Goal: Transaction & Acquisition: Book appointment/travel/reservation

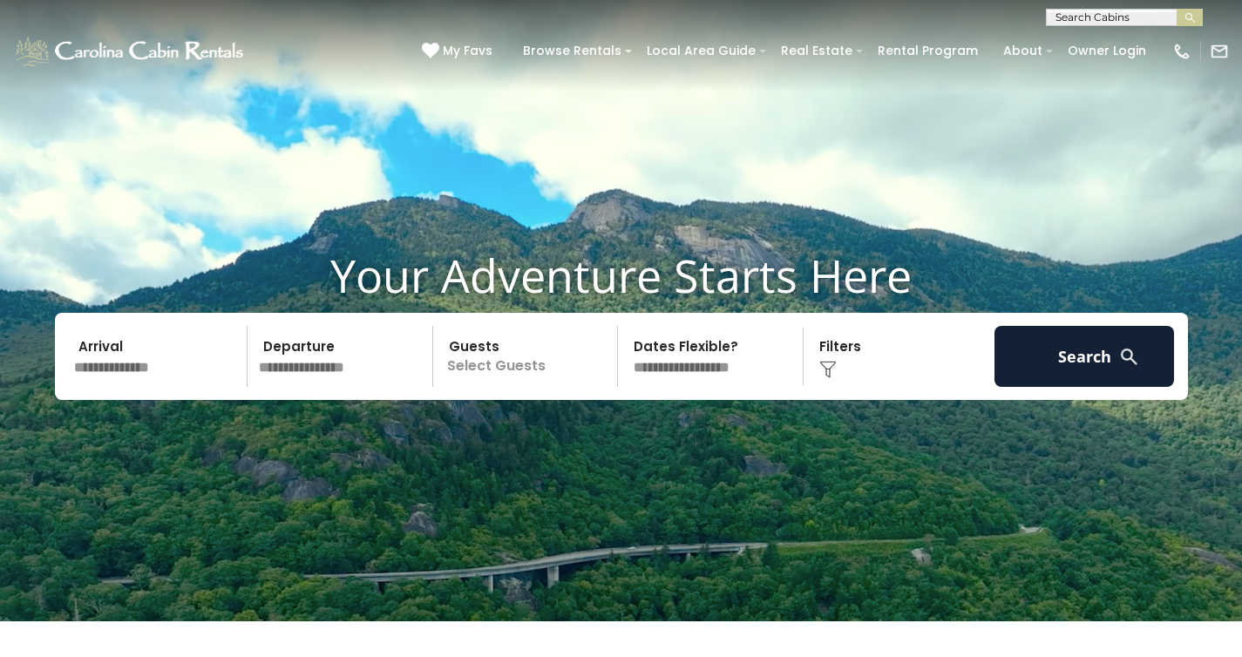
scroll to position [1, 0]
click at [1083, 17] on input "text" at bounding box center [1122, 19] width 152 height 17
type input "******"
click at [1121, 39] on li "Poplar Hill Hideaway" at bounding box center [1123, 41] width 155 height 16
click at [1189, 14] on img "submit" at bounding box center [1189, 17] width 13 height 13
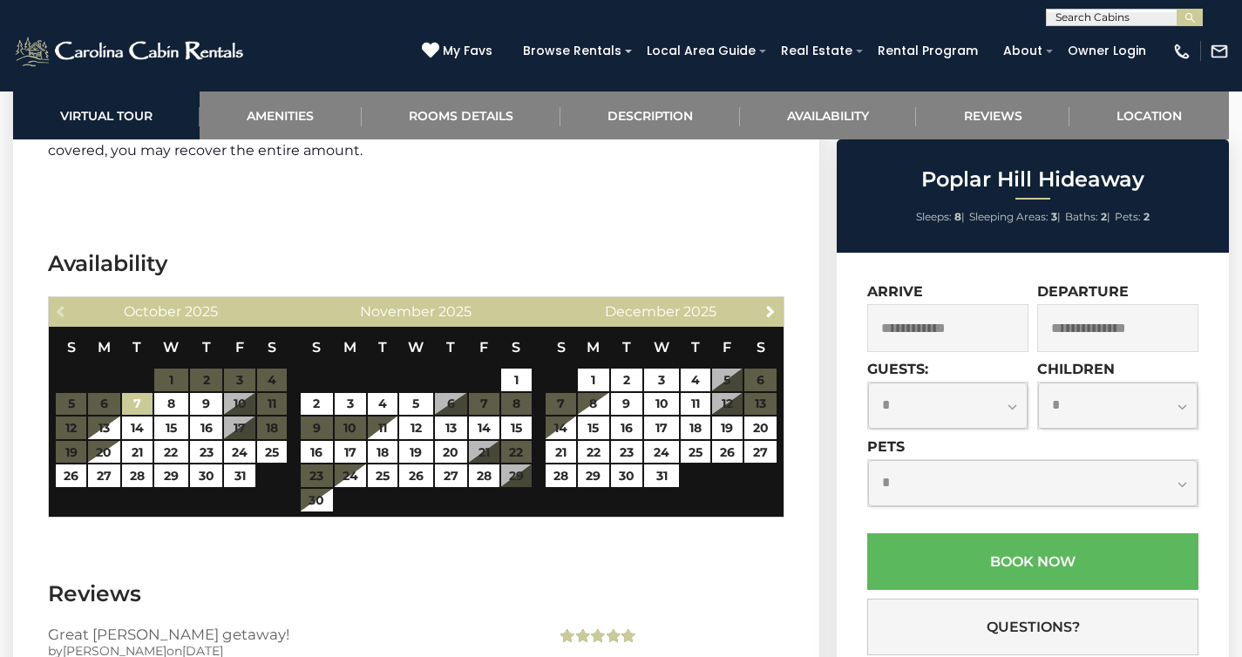
scroll to position [3000, 0]
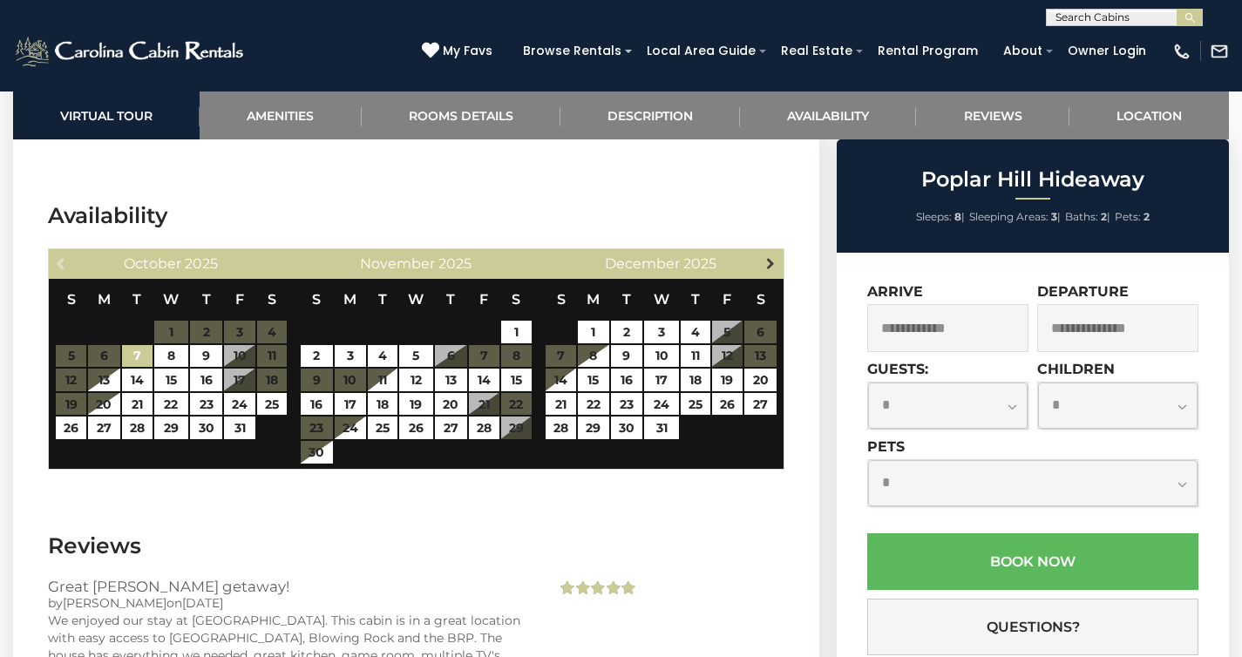
click at [769, 262] on span "Next" at bounding box center [770, 263] width 14 height 14
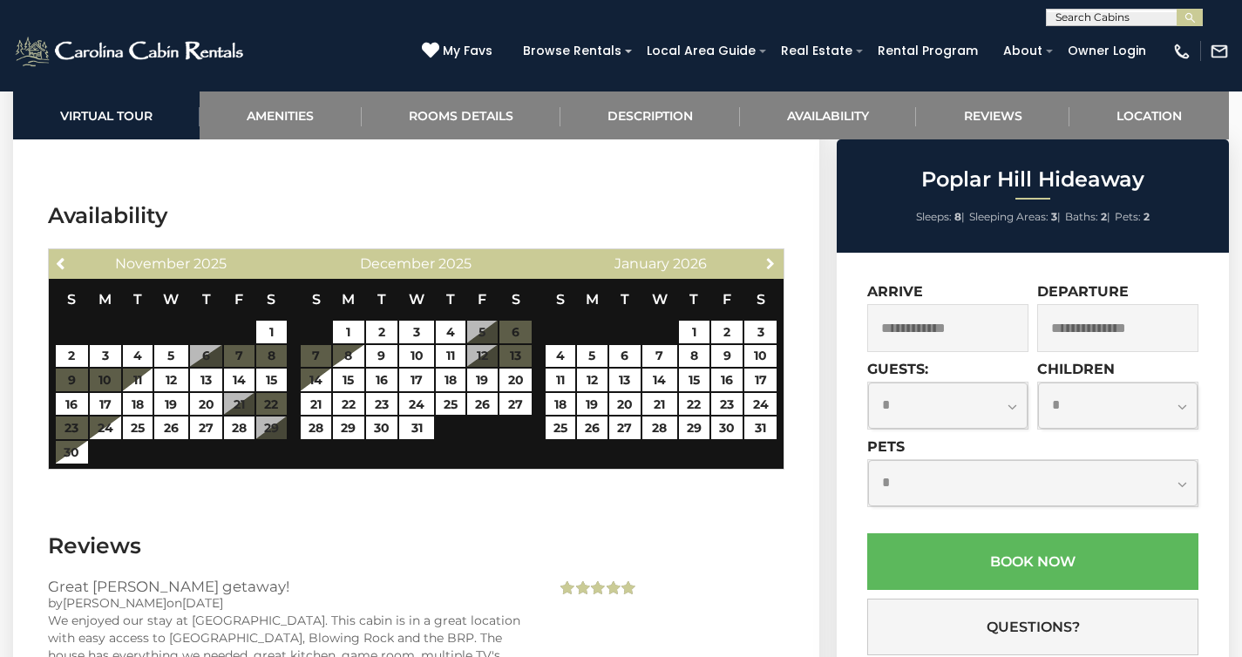
click at [769, 262] on span "Next" at bounding box center [770, 263] width 14 height 14
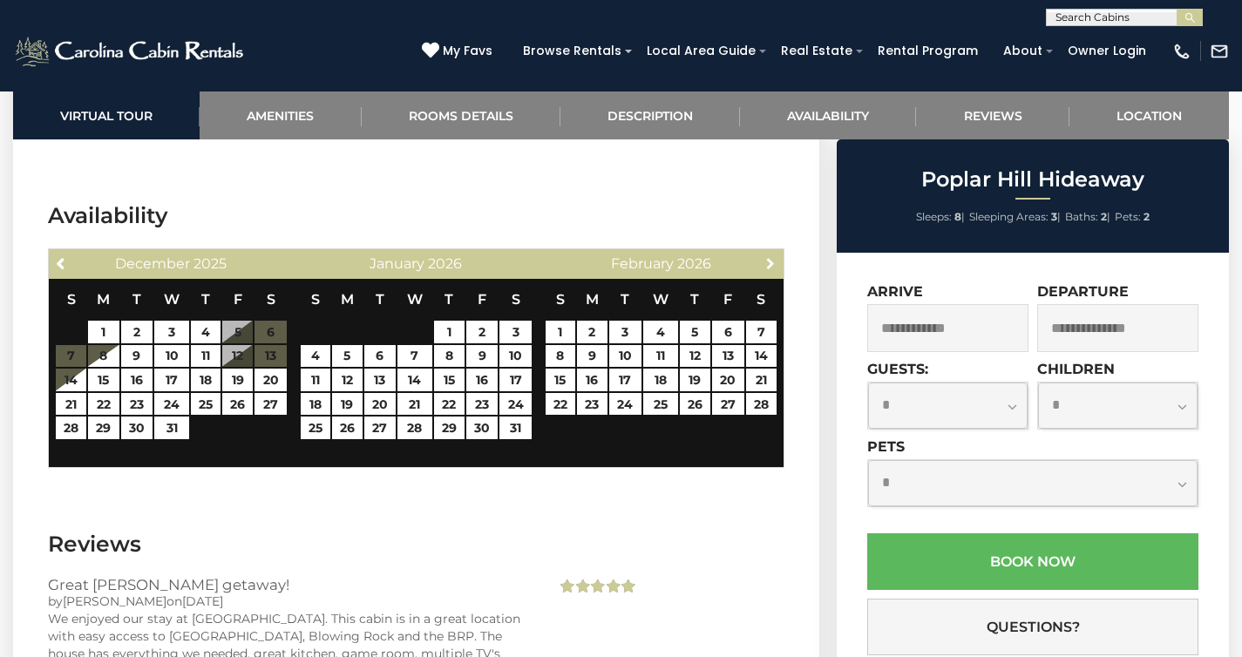
click at [769, 262] on span "Next" at bounding box center [770, 263] width 14 height 14
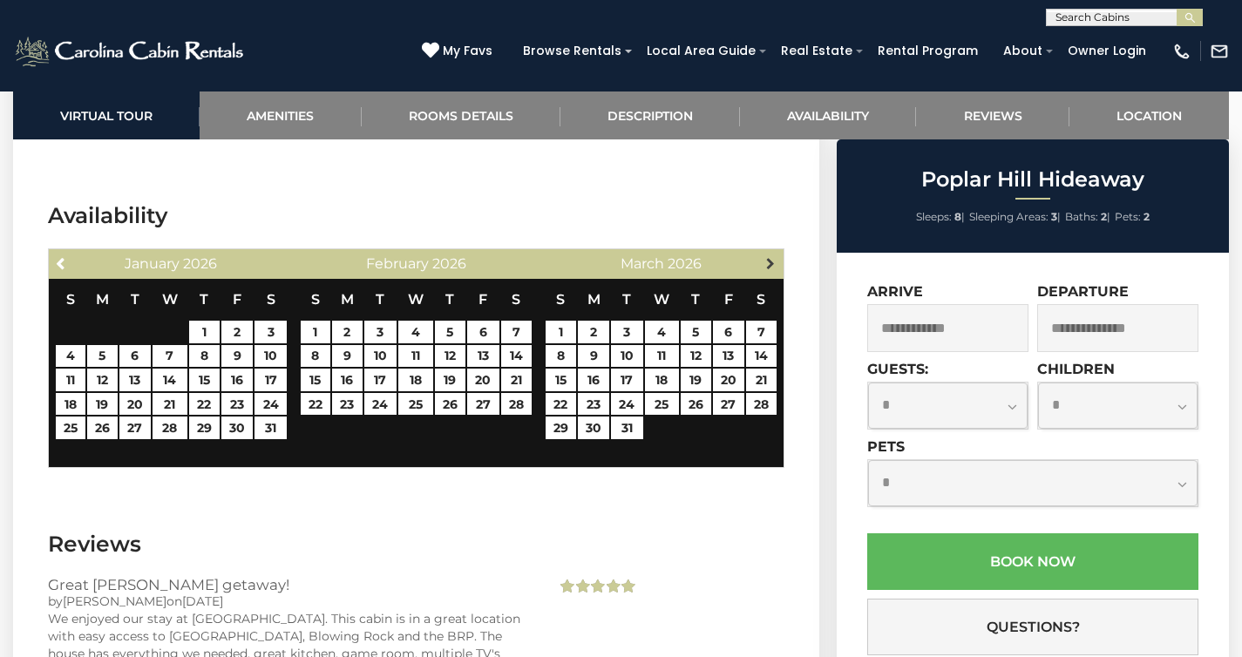
click at [769, 263] on span "Next" at bounding box center [770, 263] width 14 height 14
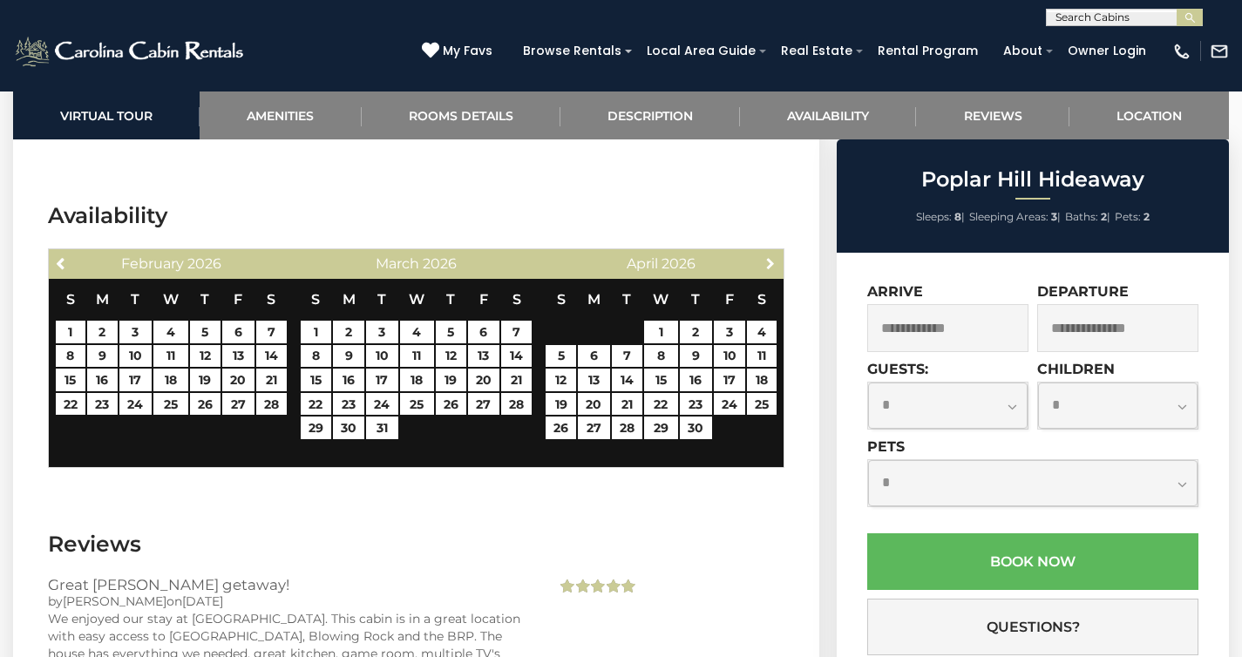
click at [769, 263] on span "Next" at bounding box center [770, 263] width 14 height 14
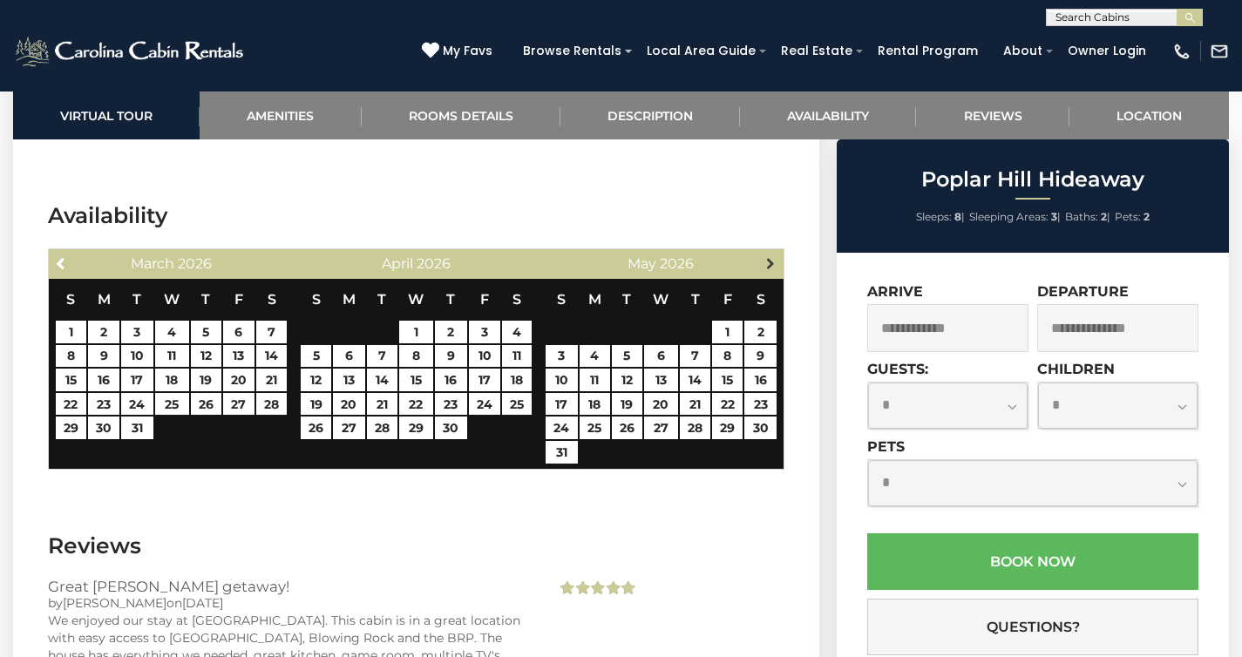
click at [769, 264] on span "Next" at bounding box center [770, 263] width 14 height 14
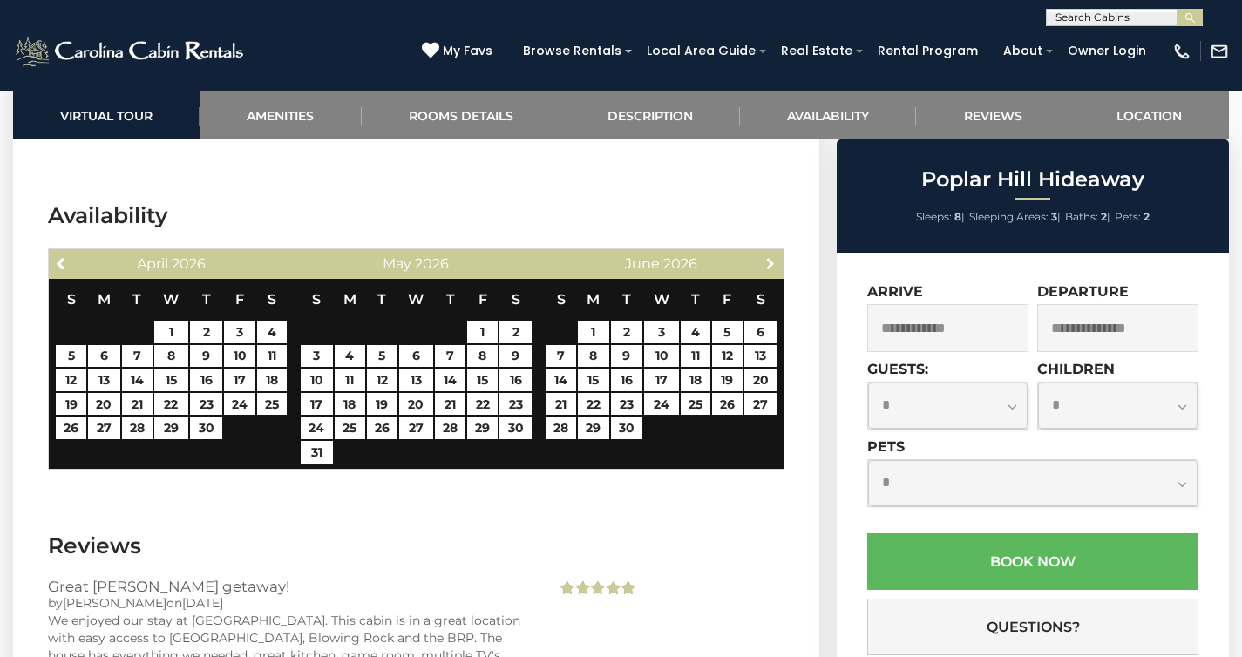
click at [769, 264] on span "Next" at bounding box center [770, 263] width 14 height 14
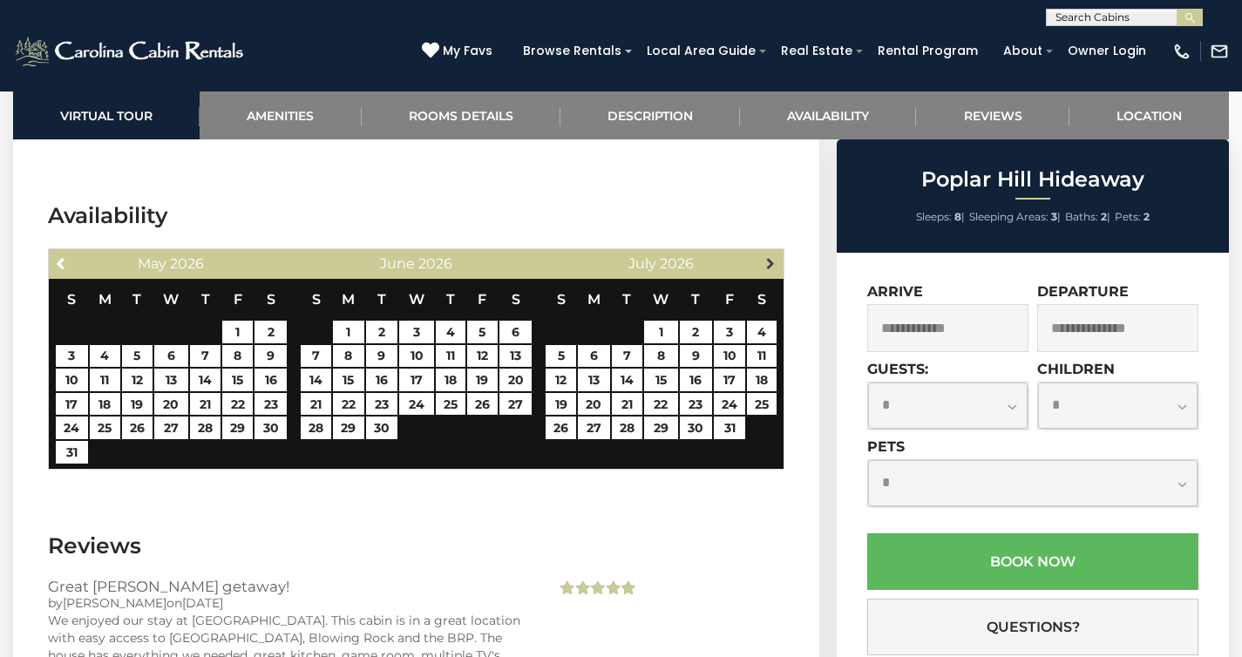
click at [769, 264] on span "Next" at bounding box center [770, 263] width 14 height 14
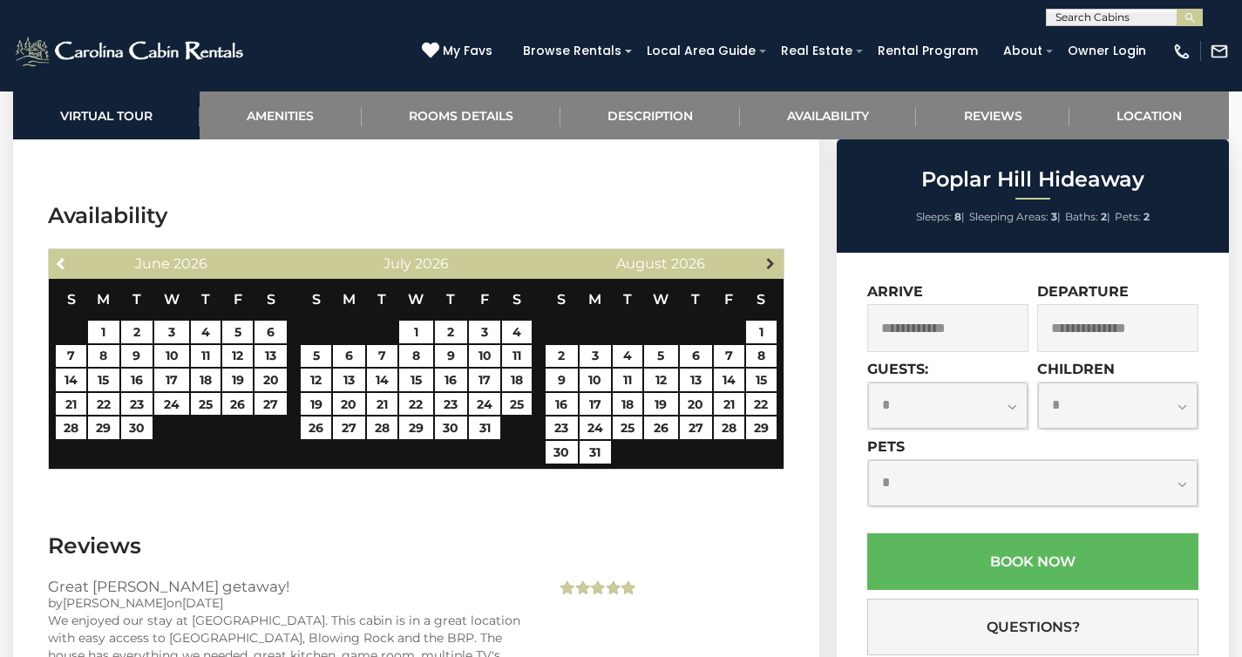
click at [767, 263] on span "Next" at bounding box center [770, 263] width 14 height 14
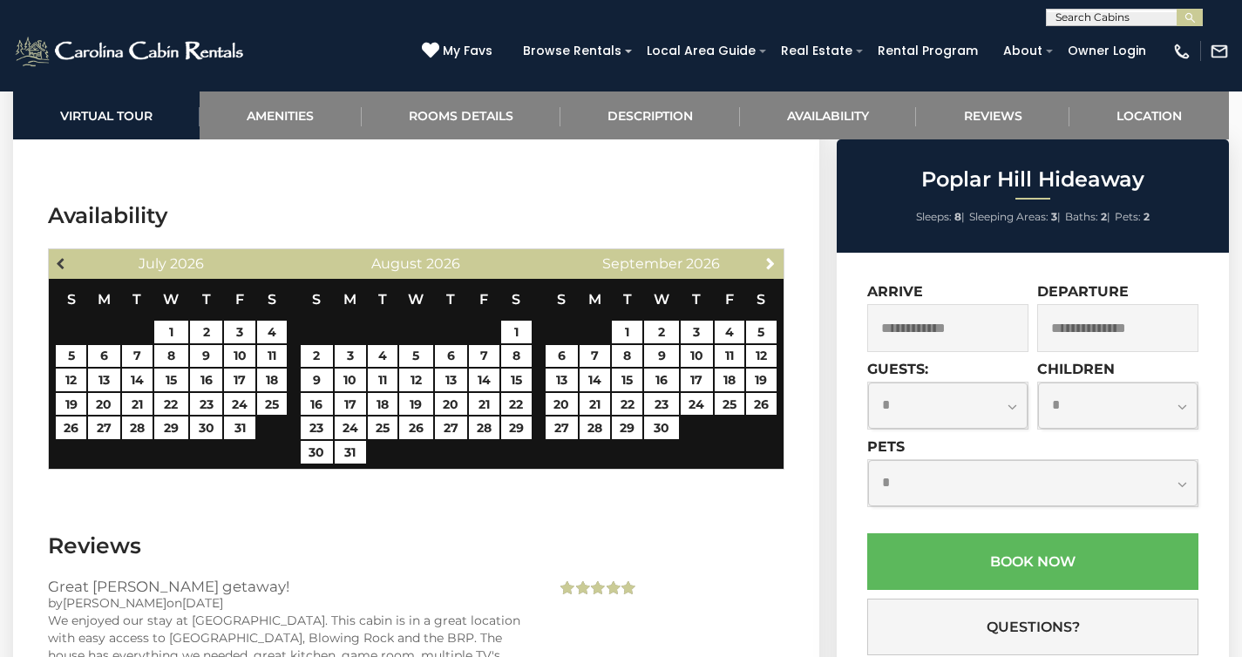
click at [64, 258] on span "Previous" at bounding box center [62, 263] width 14 height 14
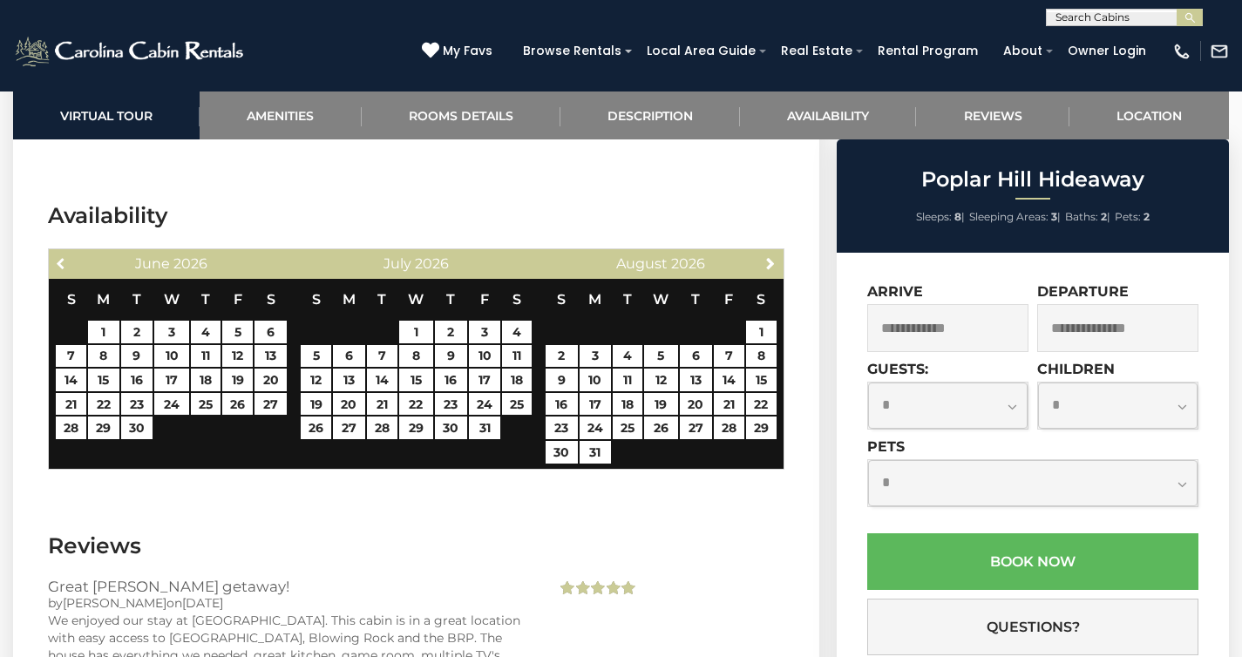
click at [64, 258] on span "Previous" at bounding box center [62, 263] width 14 height 14
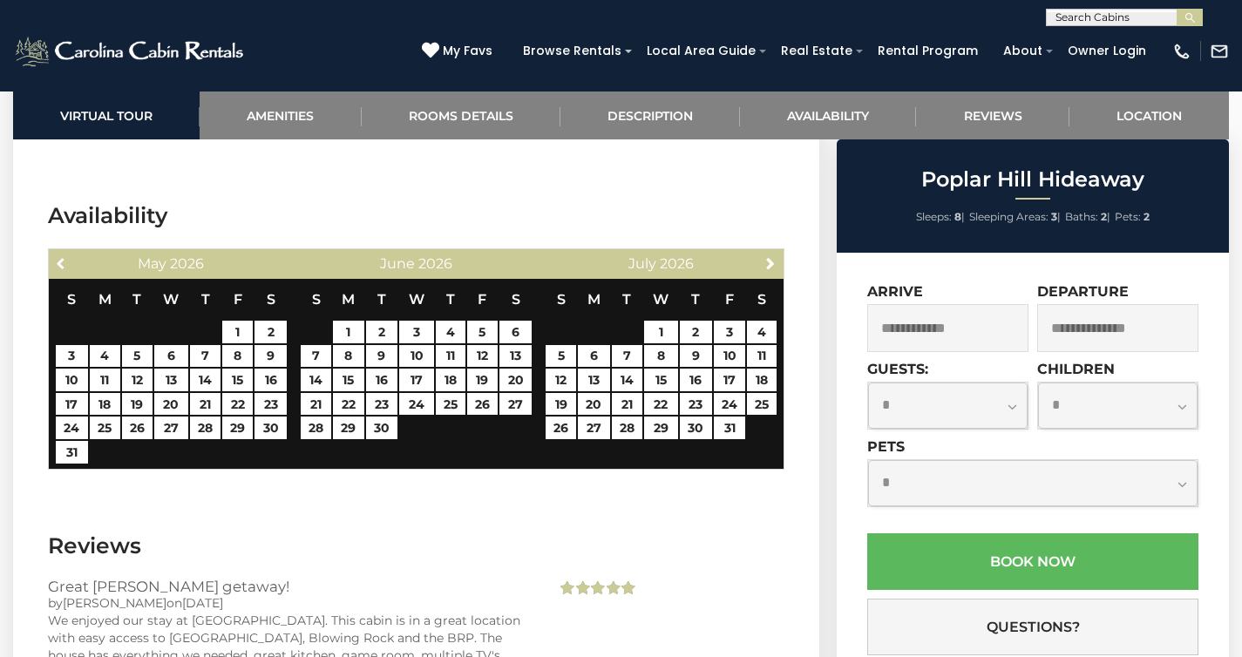
click at [64, 258] on span "Previous" at bounding box center [62, 263] width 14 height 14
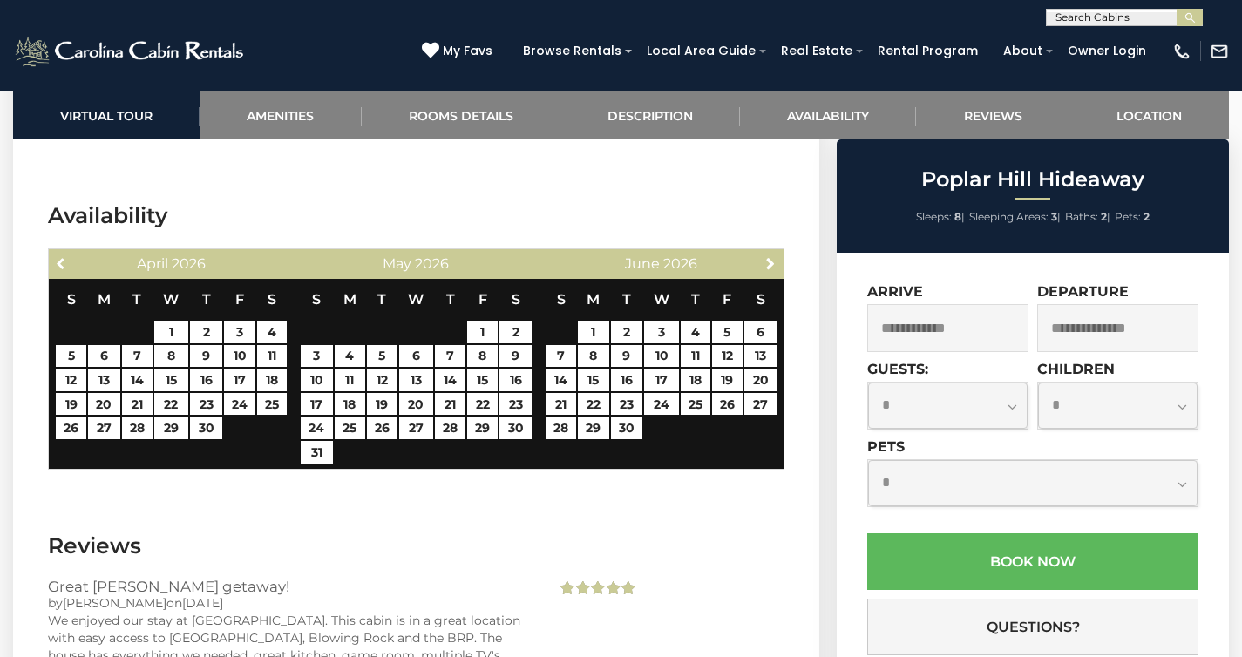
click at [64, 258] on span "Previous" at bounding box center [62, 263] width 14 height 14
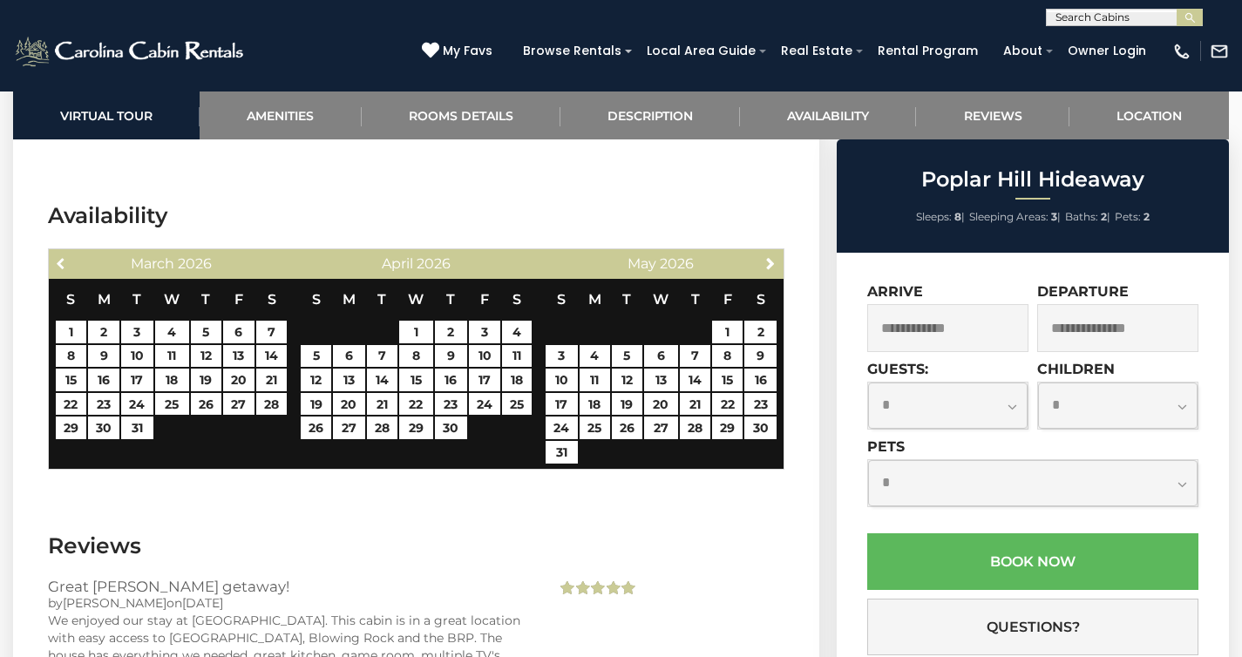
click at [64, 258] on span "Previous" at bounding box center [62, 263] width 14 height 14
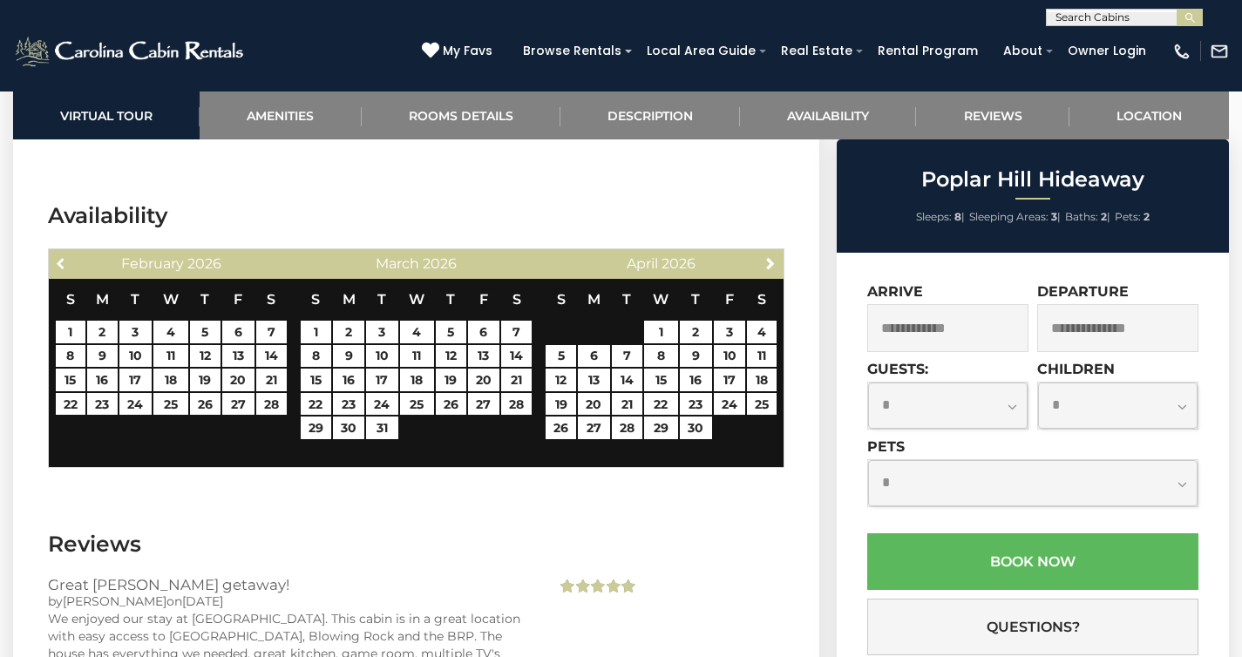
click at [64, 258] on span "Previous" at bounding box center [62, 263] width 14 height 14
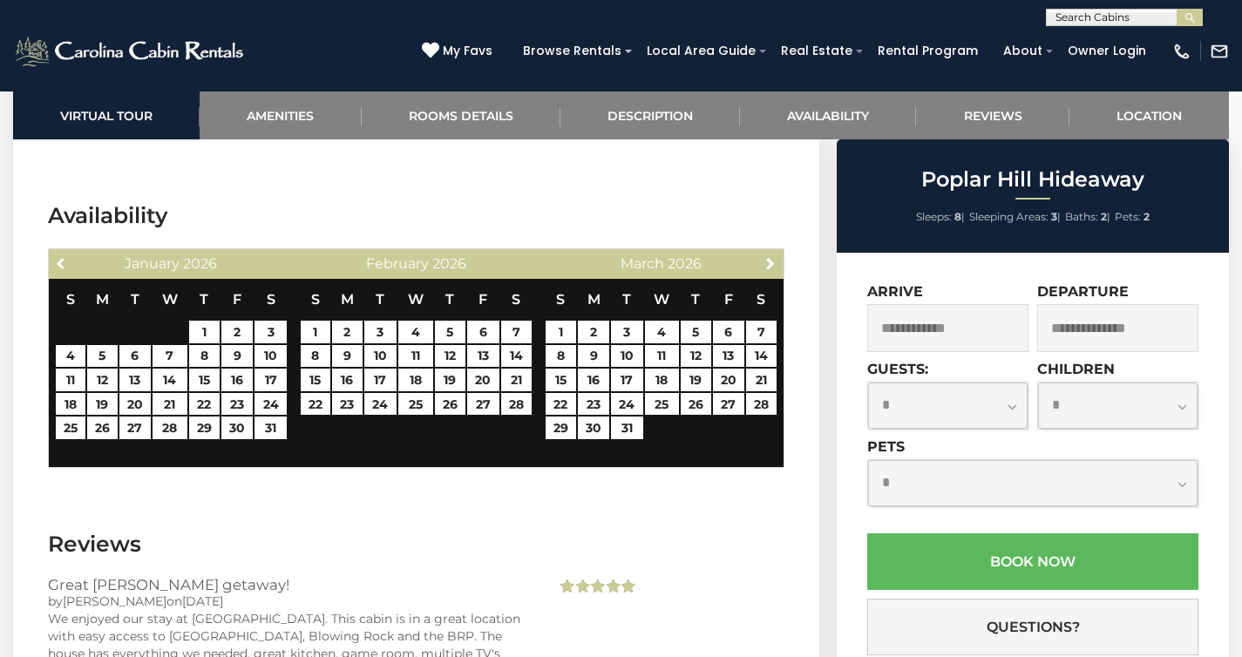
click at [64, 258] on span "Previous" at bounding box center [62, 263] width 14 height 14
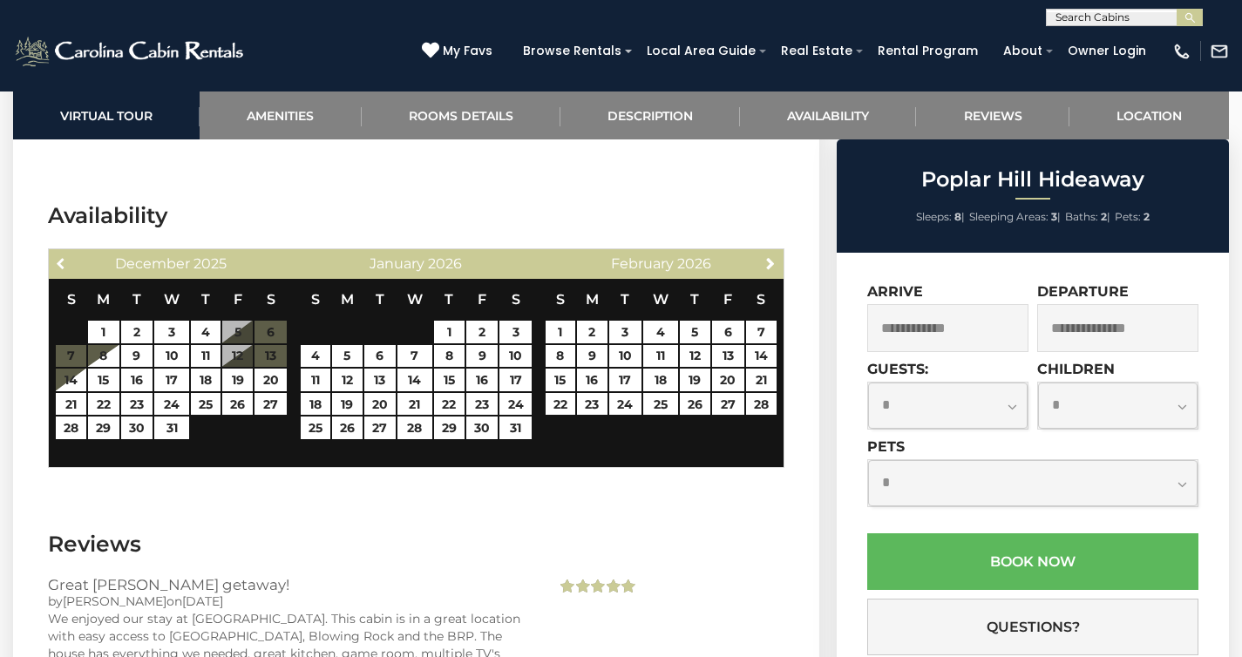
click at [64, 258] on span "Previous" at bounding box center [62, 263] width 14 height 14
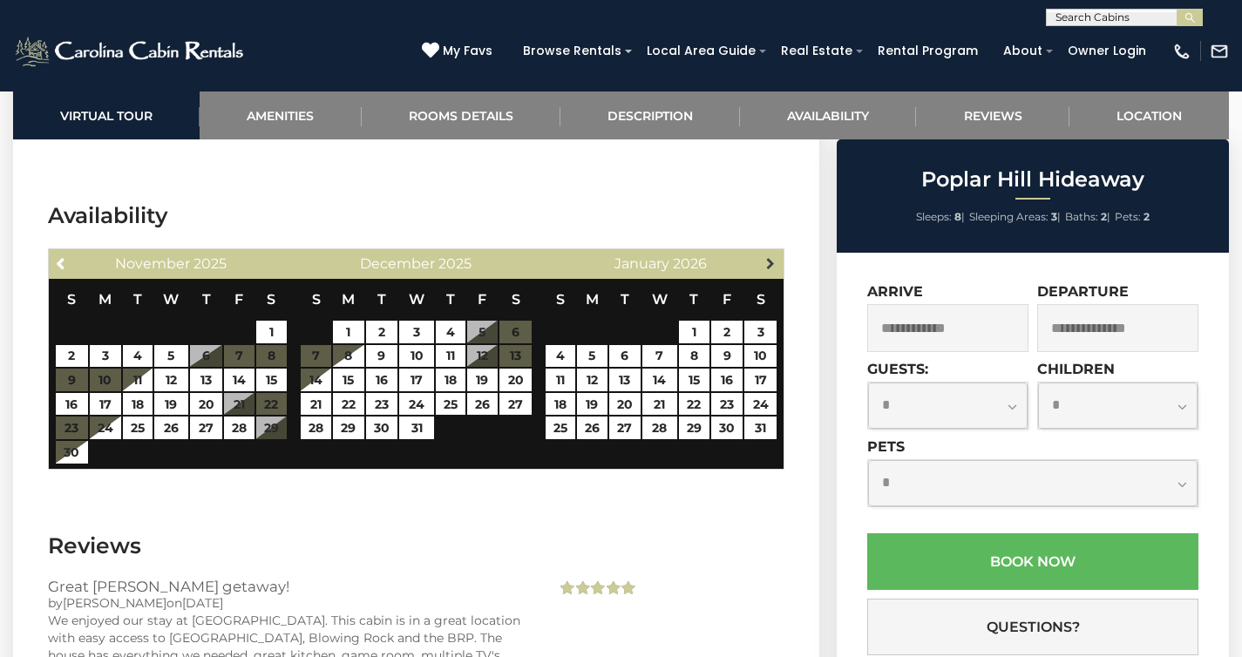
click at [773, 259] on span "Next" at bounding box center [770, 263] width 14 height 14
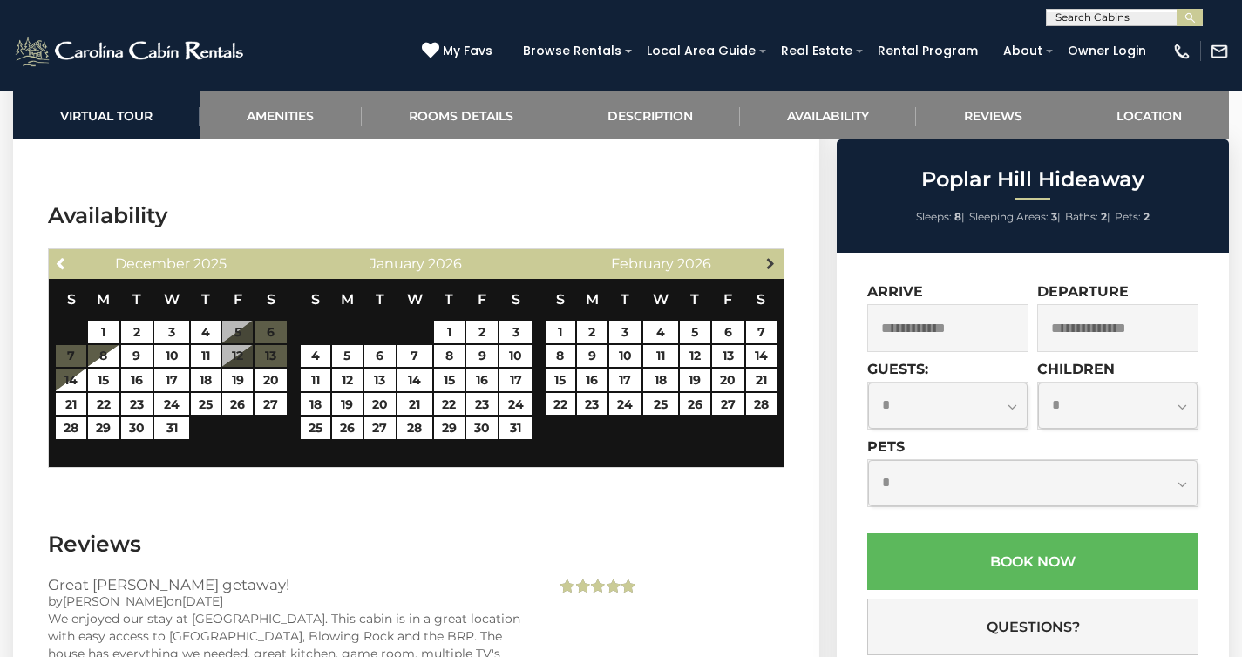
click at [772, 259] on span "Next" at bounding box center [770, 263] width 14 height 14
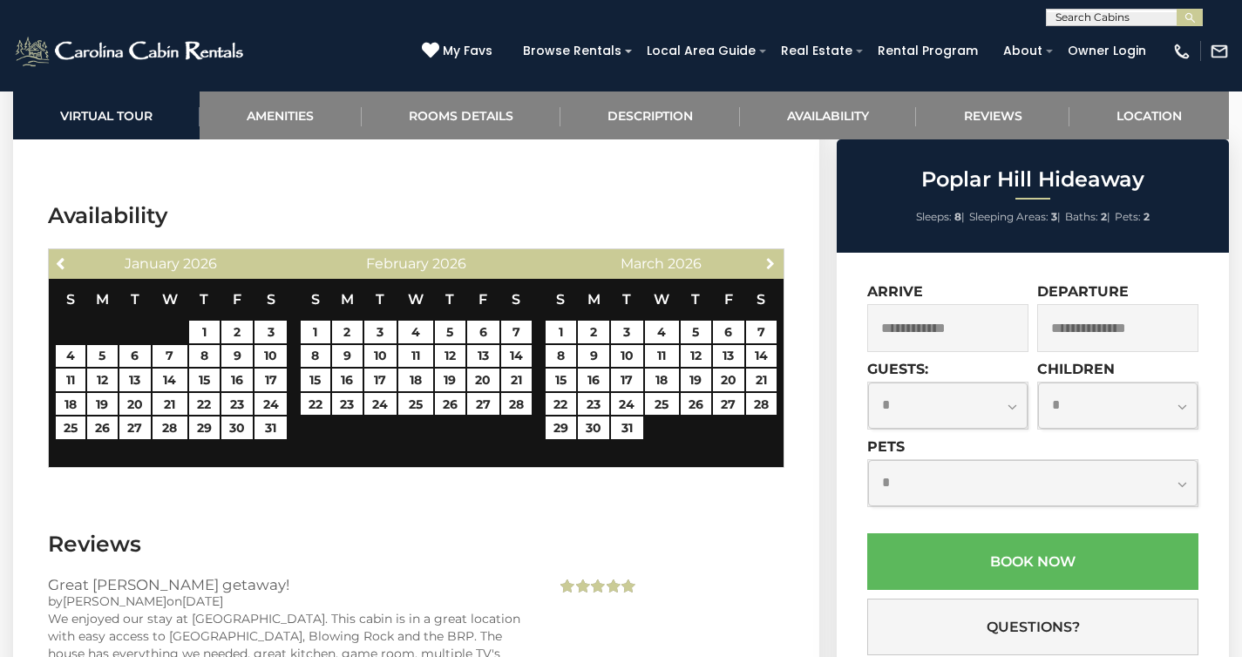
click at [772, 259] on span "Next" at bounding box center [770, 263] width 14 height 14
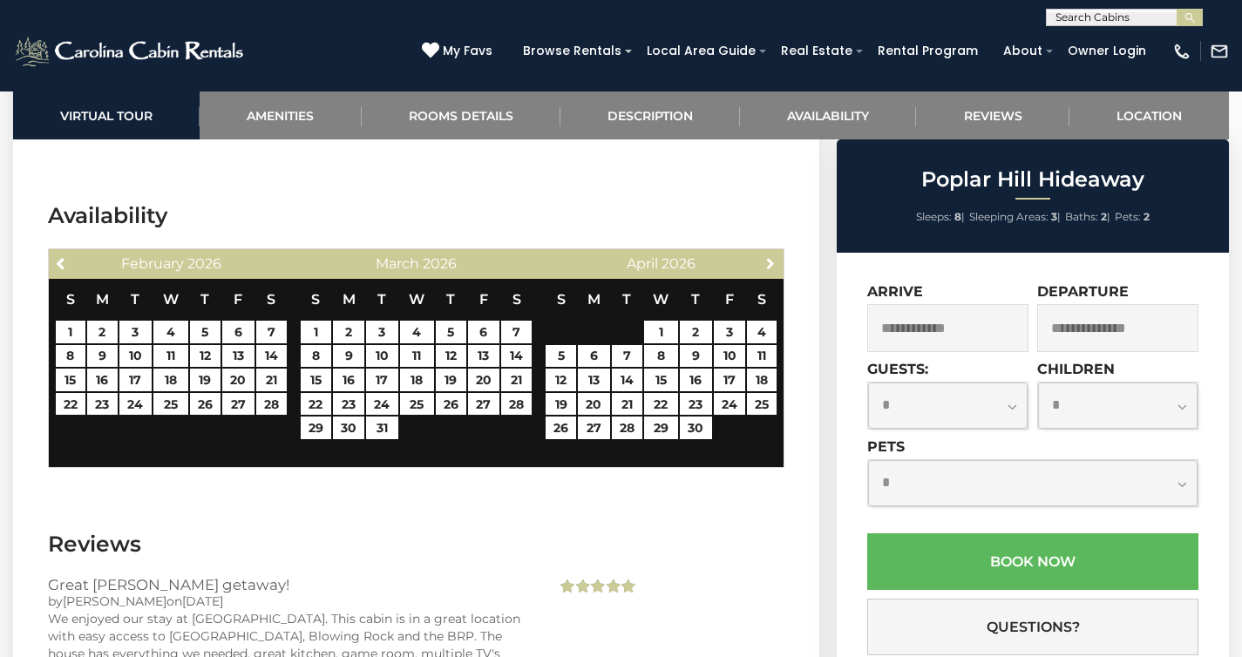
click at [772, 259] on span "Next" at bounding box center [770, 263] width 14 height 14
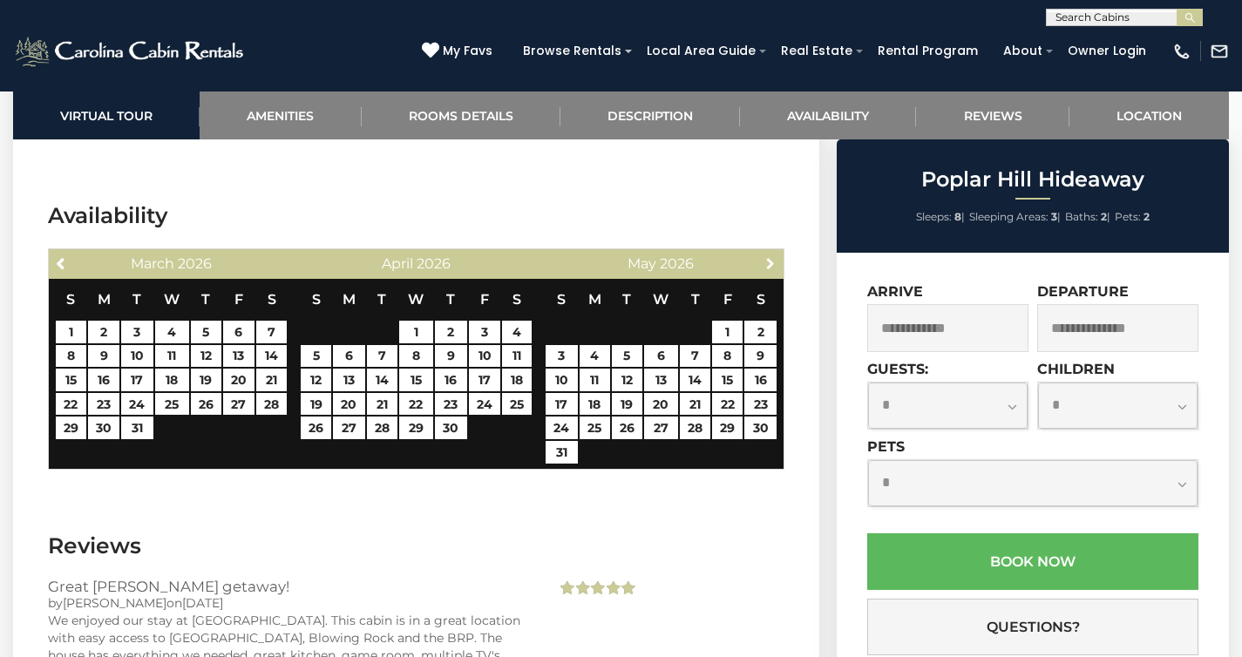
click at [772, 259] on span "Next" at bounding box center [770, 263] width 14 height 14
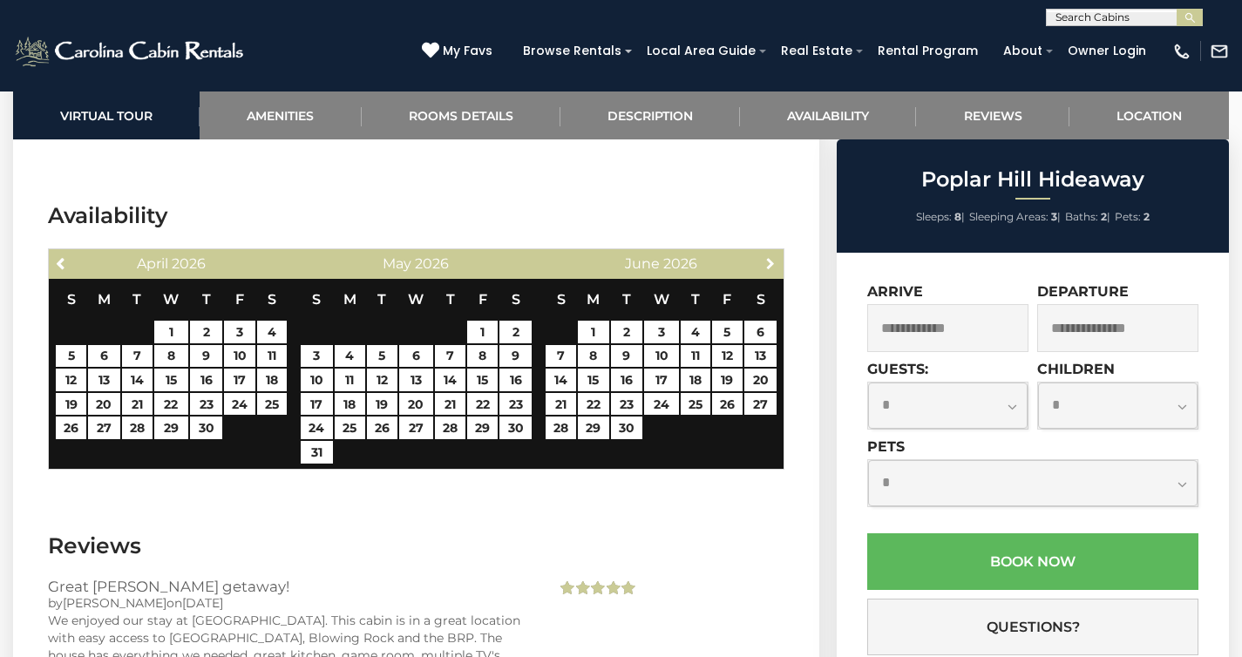
click at [772, 259] on span "Next" at bounding box center [770, 263] width 14 height 14
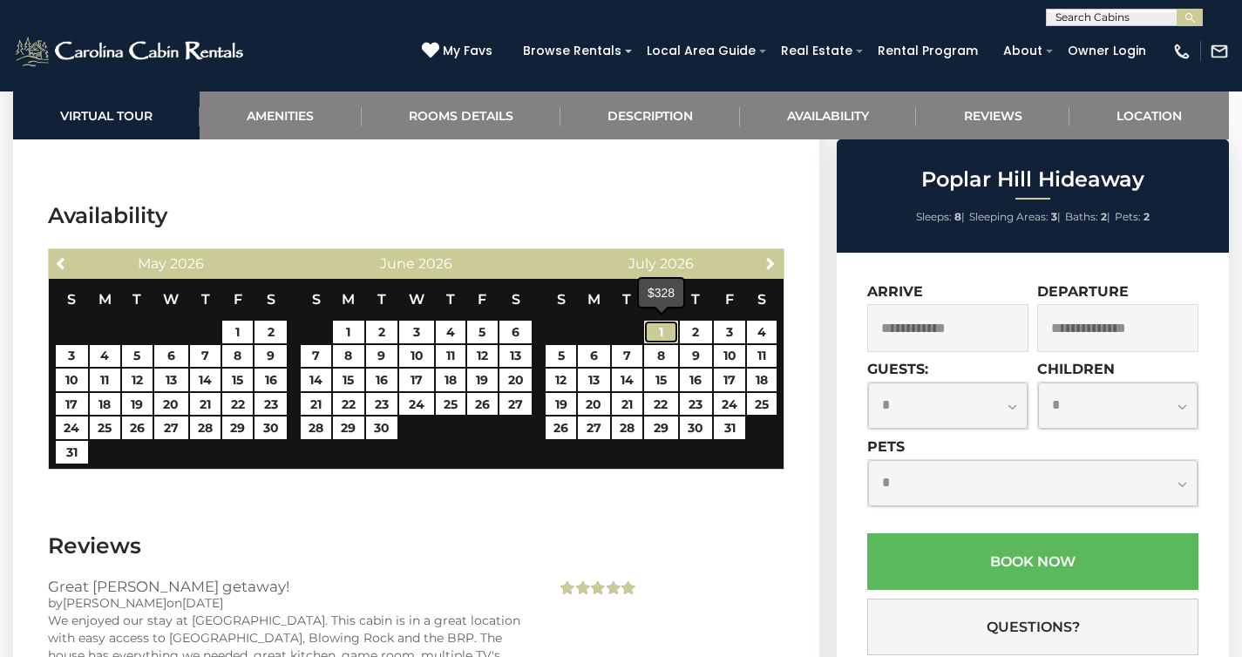
click at [660, 328] on link "1" at bounding box center [661, 332] width 35 height 23
type input "**********"
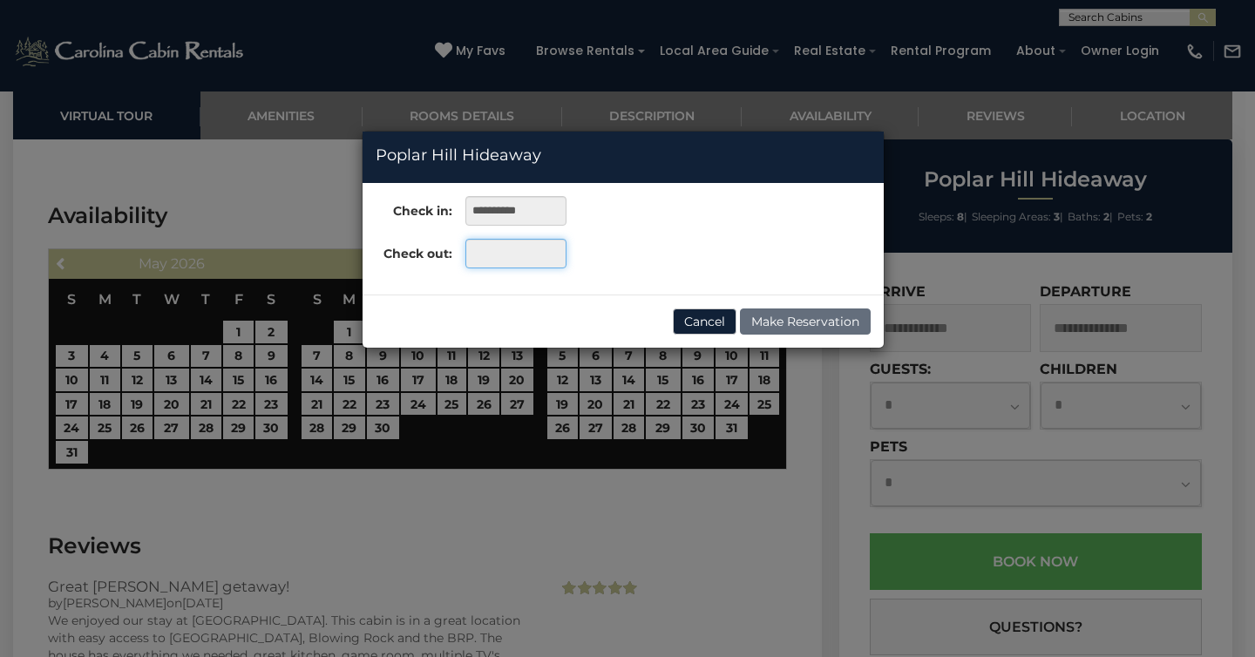
click at [501, 252] on input "text" at bounding box center [515, 254] width 100 height 30
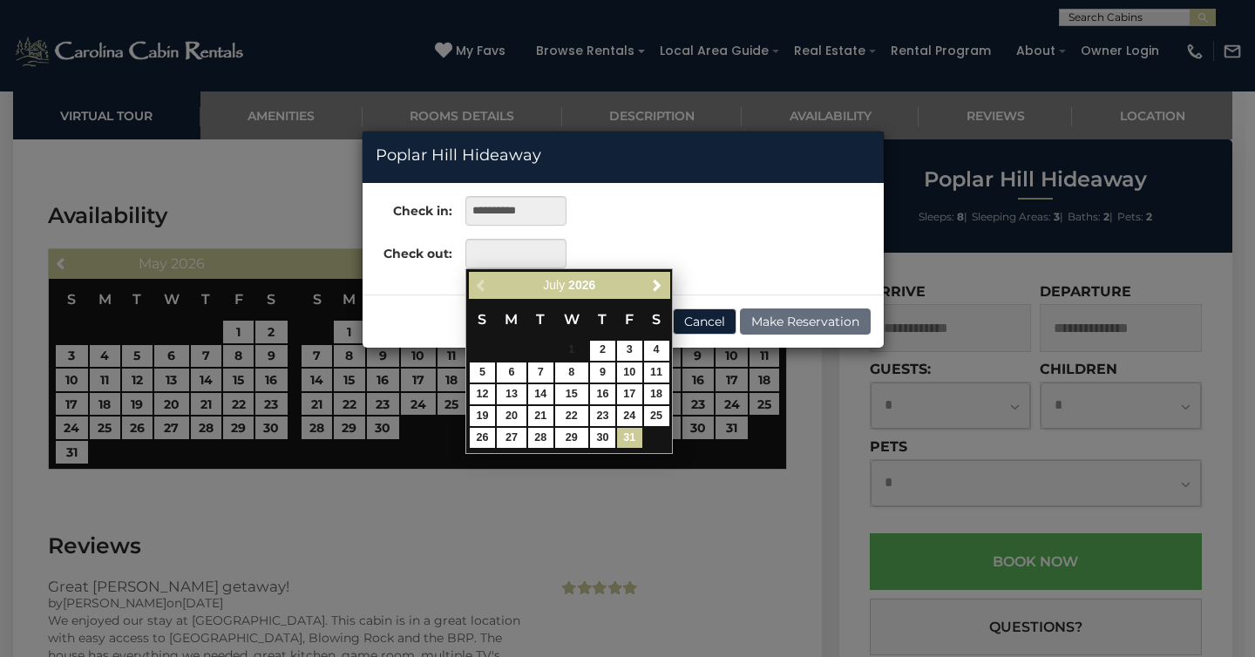
click at [629, 436] on link "31" at bounding box center [629, 438] width 25 height 20
type input "**********"
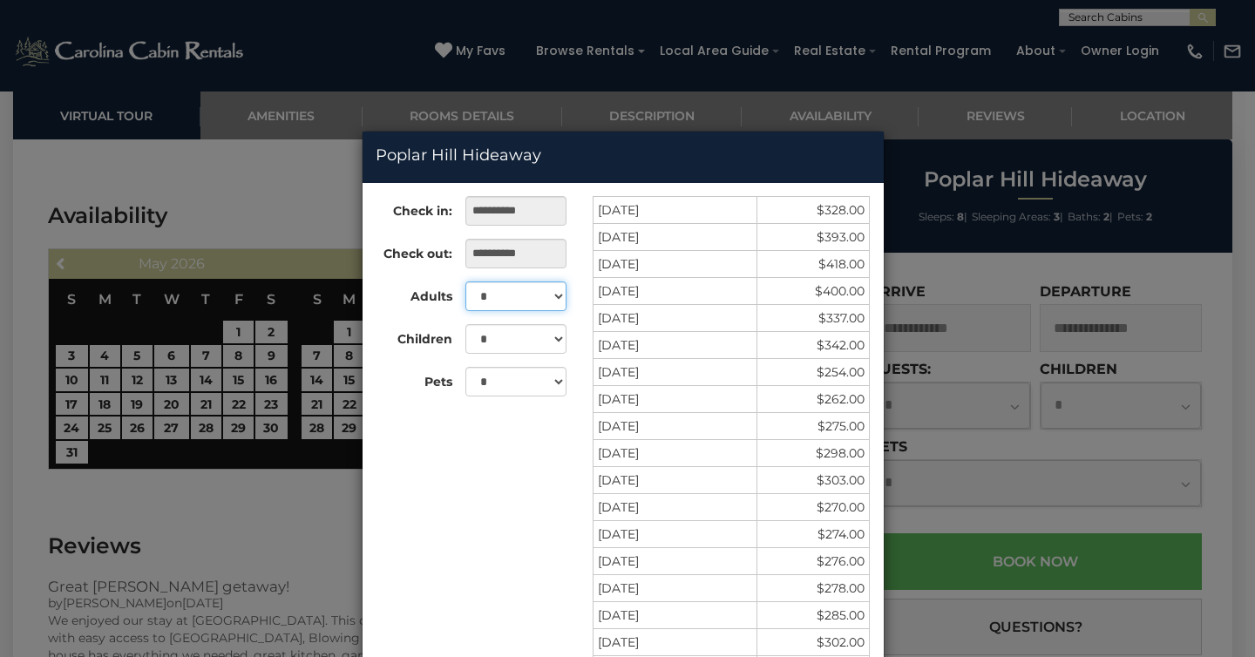
click at [552, 295] on select "* * * * * * * *" at bounding box center [515, 296] width 100 height 30
select select "*"
click at [465, 281] on select "* * * * * * * *" at bounding box center [515, 296] width 100 height 30
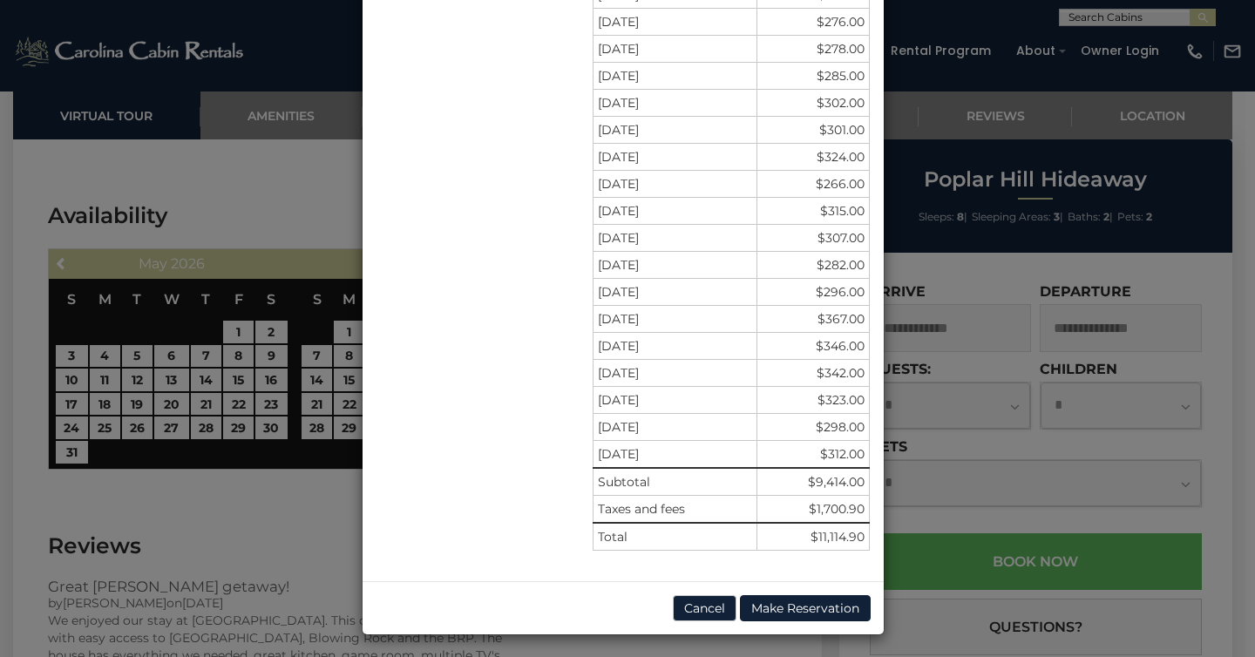
scroll to position [541, 0]
click at [993, 274] on div "**********" at bounding box center [627, 328] width 1255 height 657
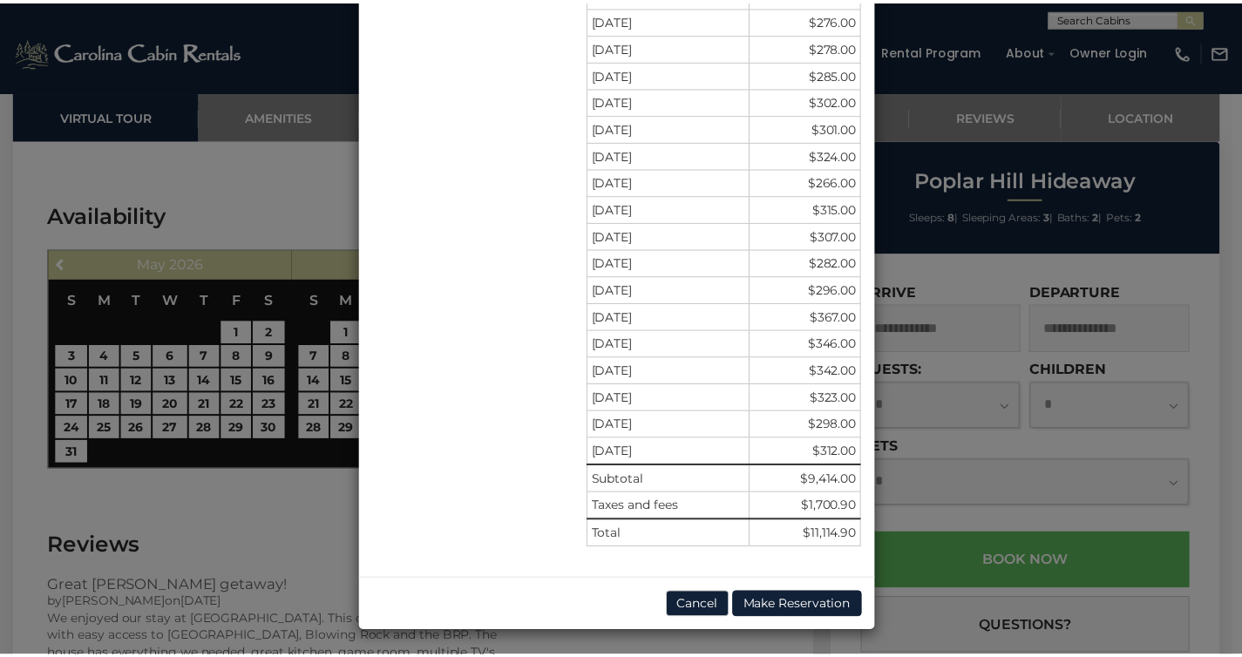
scroll to position [439, 0]
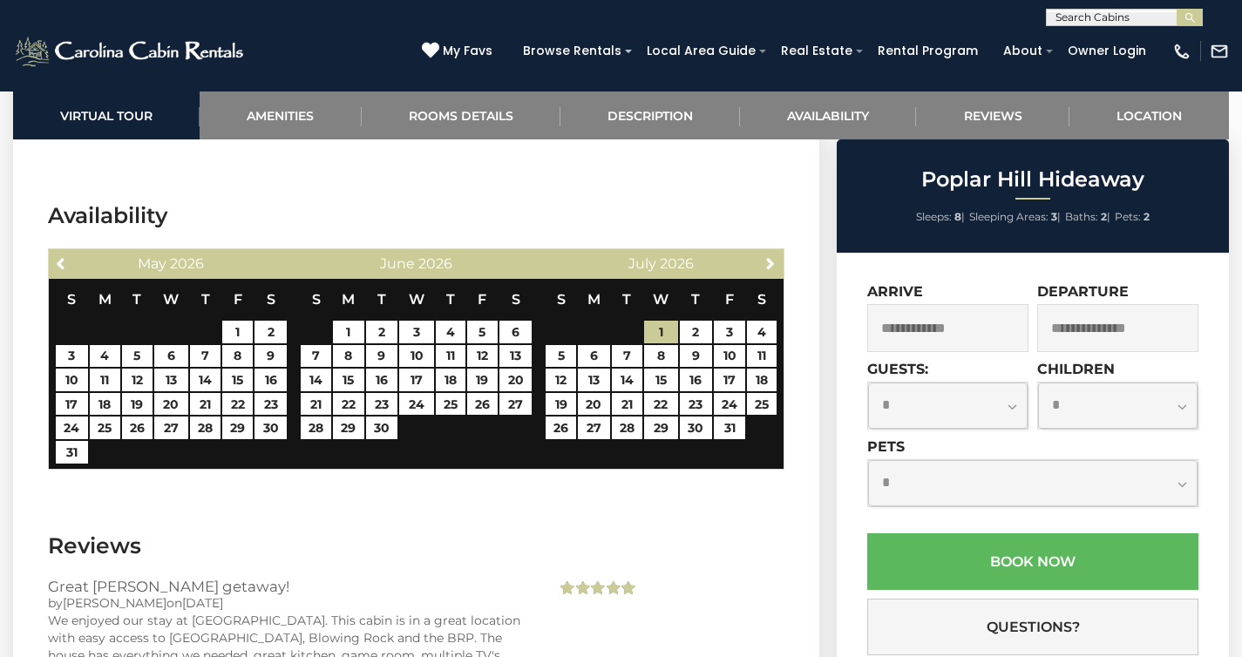
click at [968, 330] on input "text" at bounding box center [947, 328] width 161 height 48
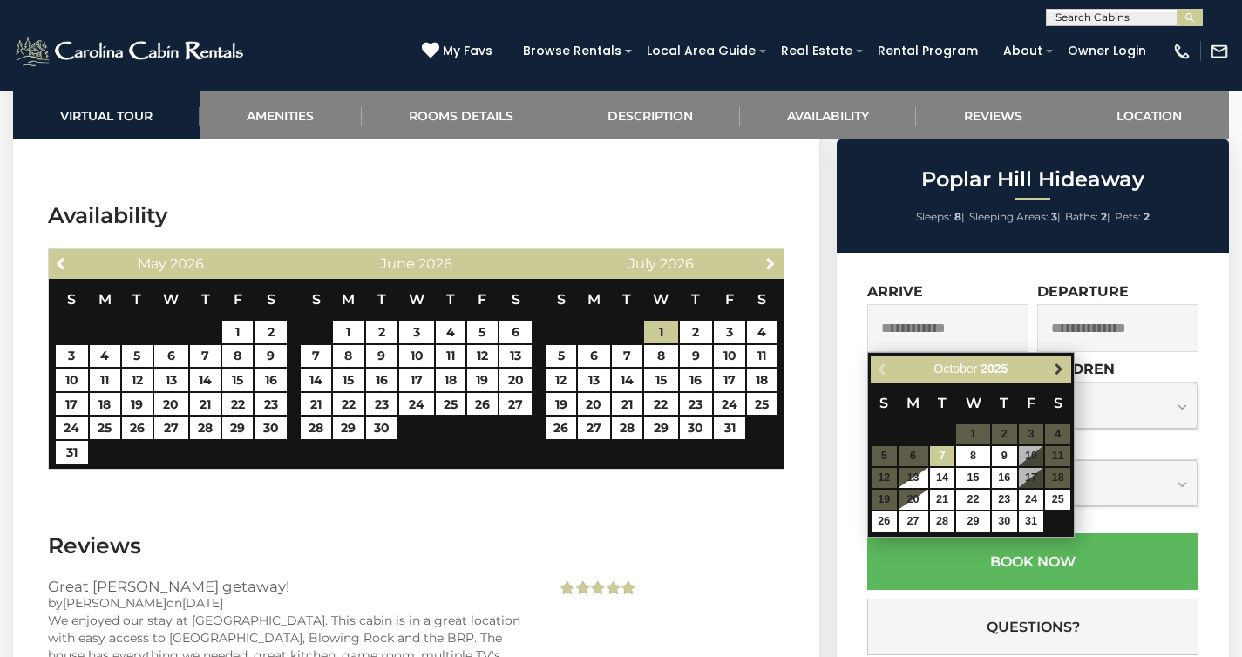
click at [1053, 367] on span "Next" at bounding box center [1059, 369] width 14 height 14
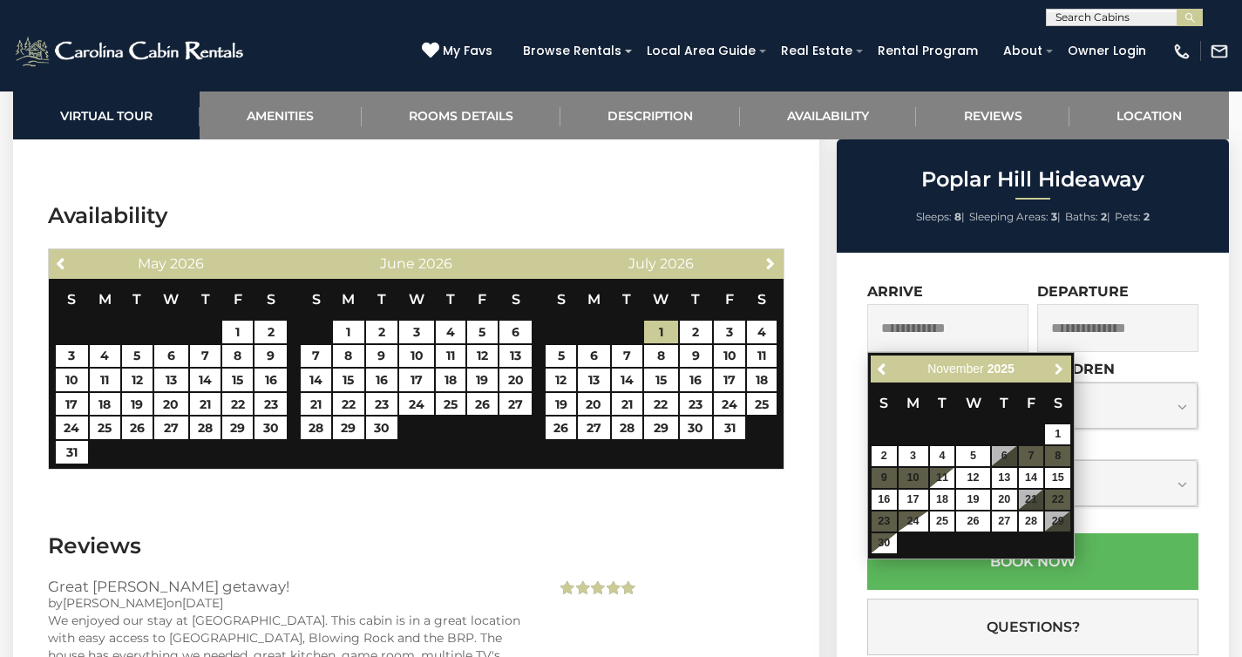
click at [1053, 367] on span "Next" at bounding box center [1059, 369] width 14 height 14
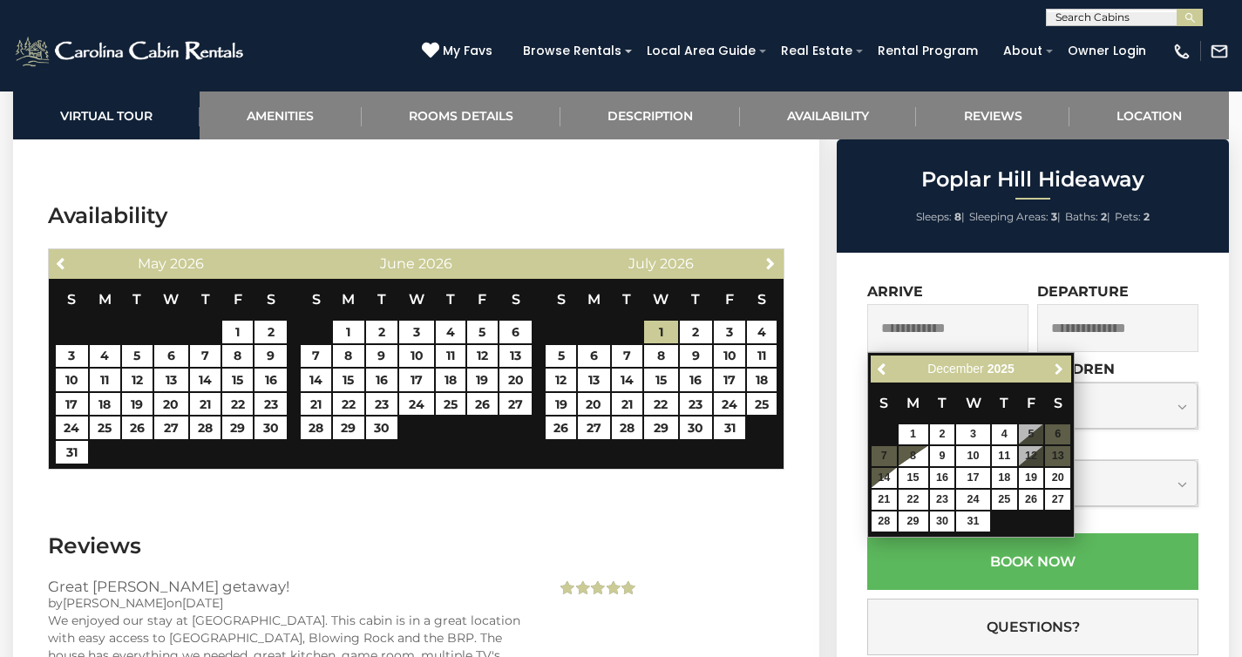
click at [1053, 367] on span "Next" at bounding box center [1059, 369] width 14 height 14
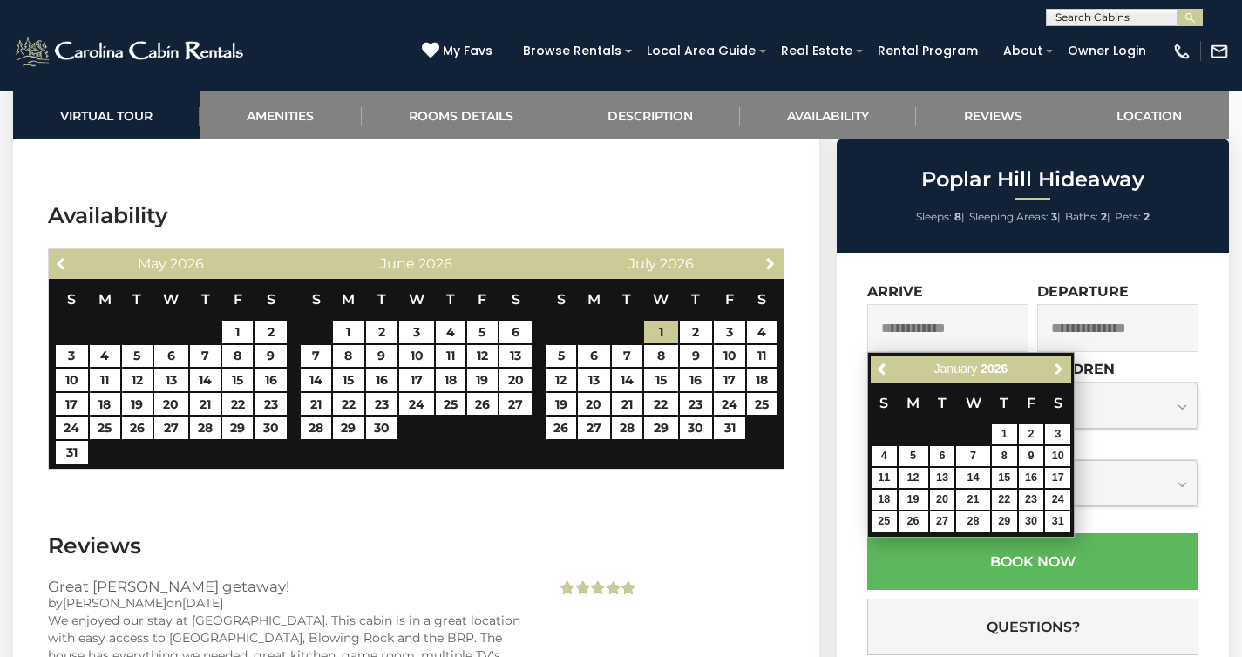
click at [1053, 367] on span "Next" at bounding box center [1059, 369] width 14 height 14
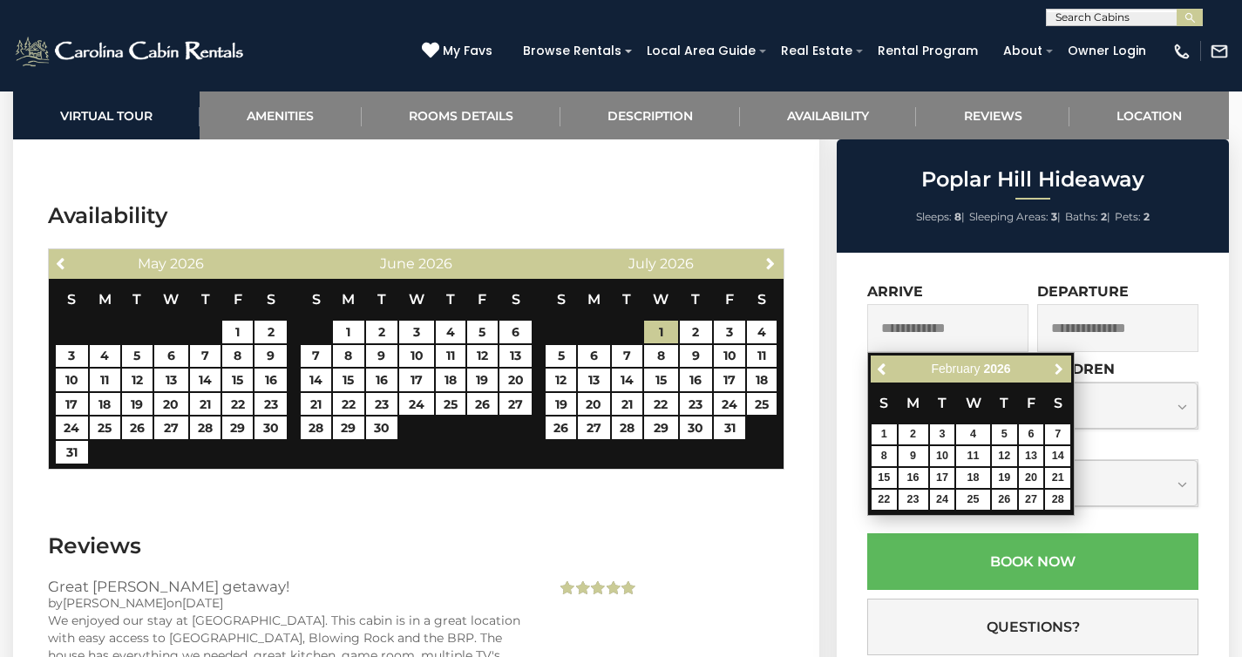
click at [1053, 367] on span "Next" at bounding box center [1059, 369] width 14 height 14
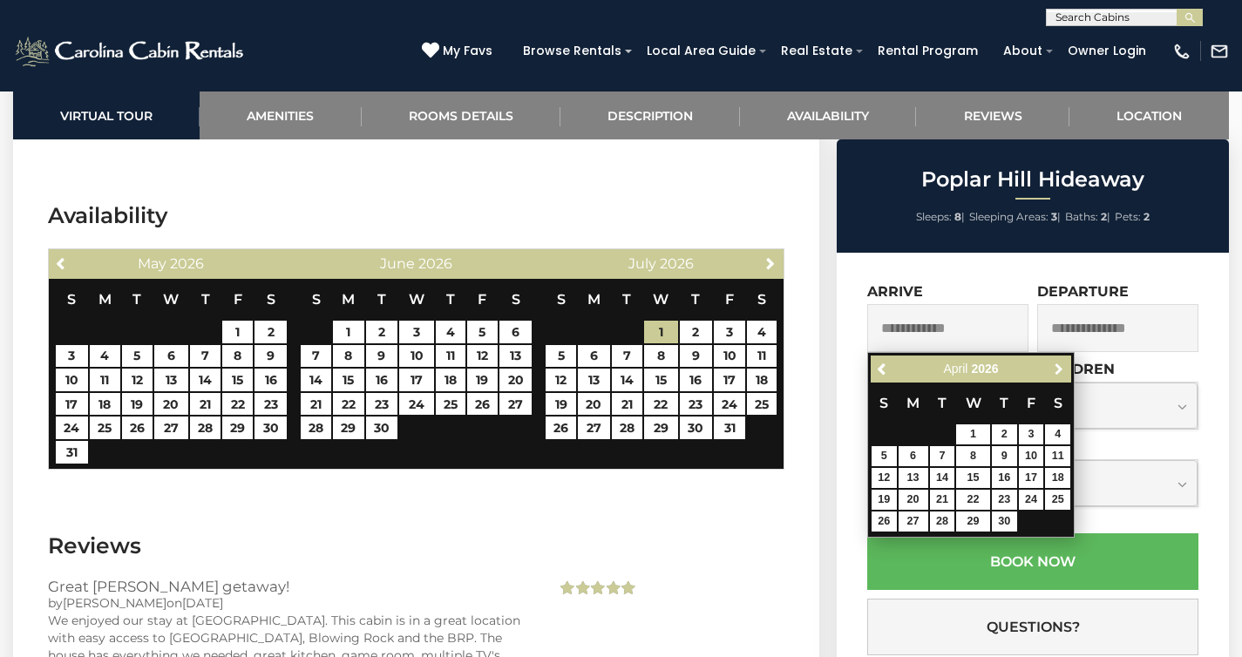
click at [1053, 367] on span "Next" at bounding box center [1059, 369] width 14 height 14
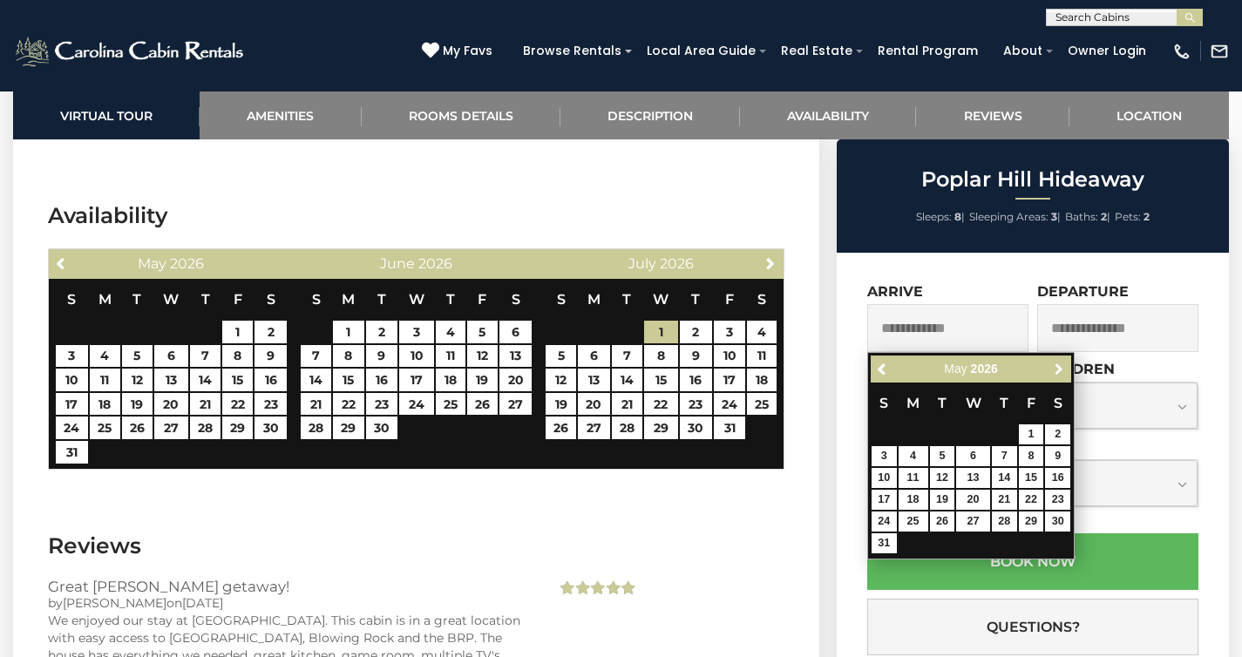
click at [1053, 367] on span "Next" at bounding box center [1059, 369] width 14 height 14
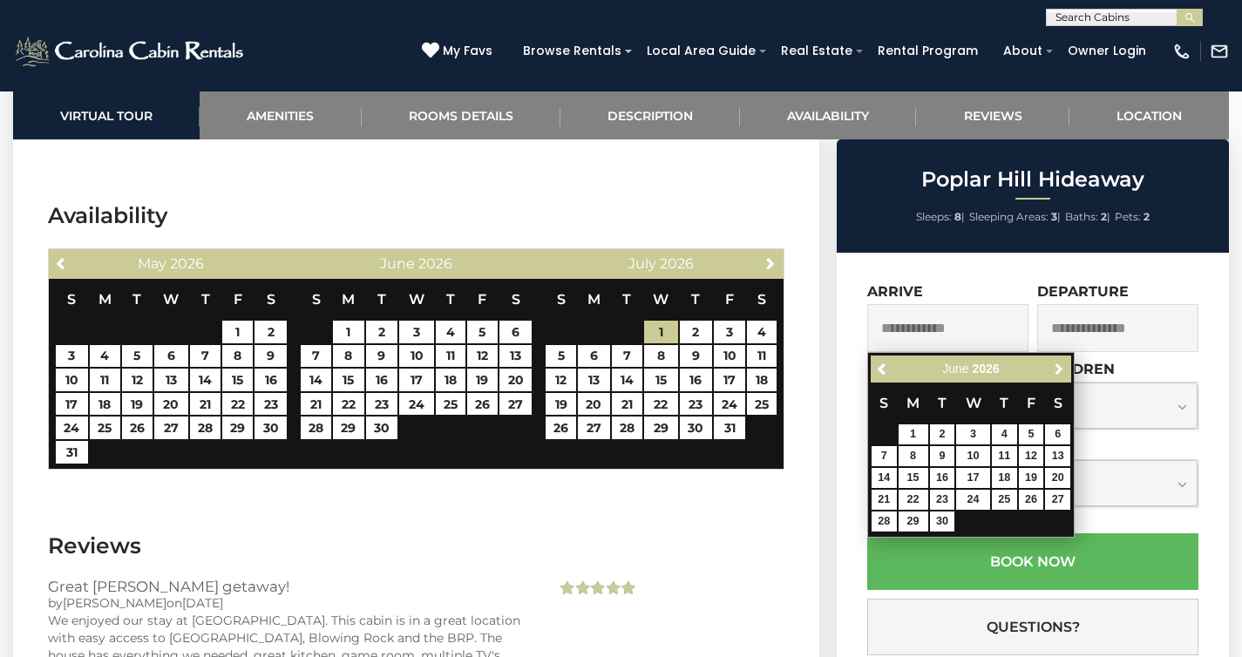
click at [1053, 367] on span "Next" at bounding box center [1059, 369] width 14 height 14
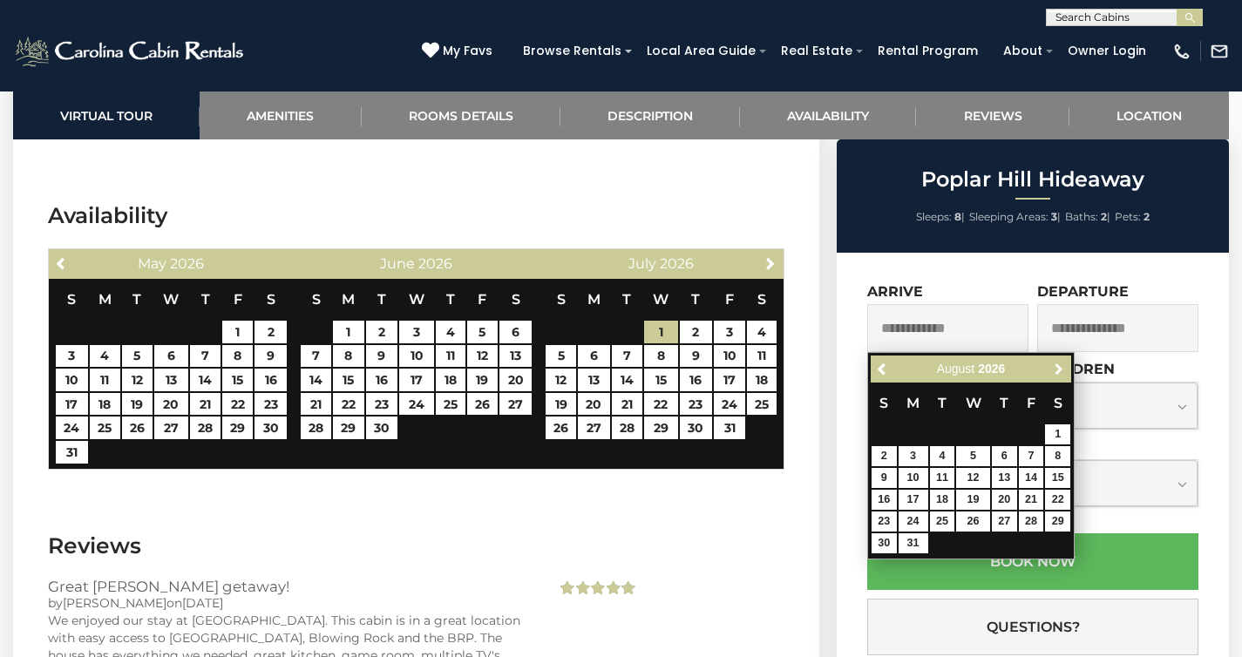
click at [1053, 367] on span "Next" at bounding box center [1059, 369] width 14 height 14
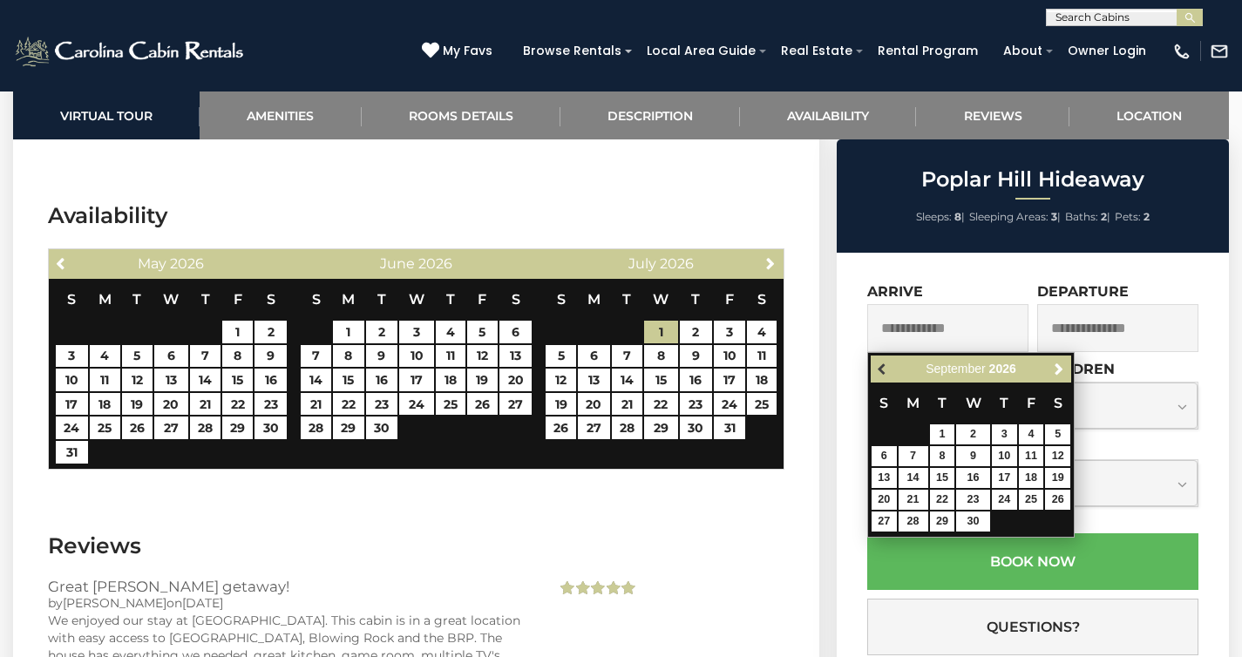
click at [890, 368] on span "Previous" at bounding box center [883, 369] width 14 height 14
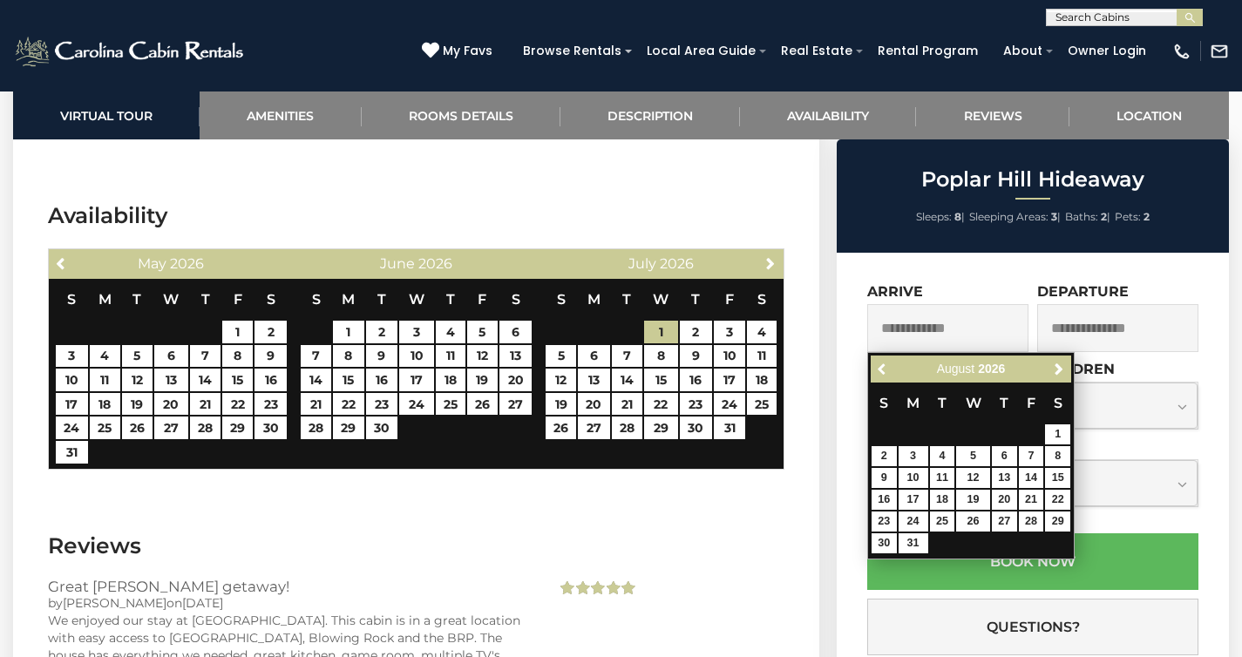
click at [890, 368] on span "Previous" at bounding box center [883, 369] width 14 height 14
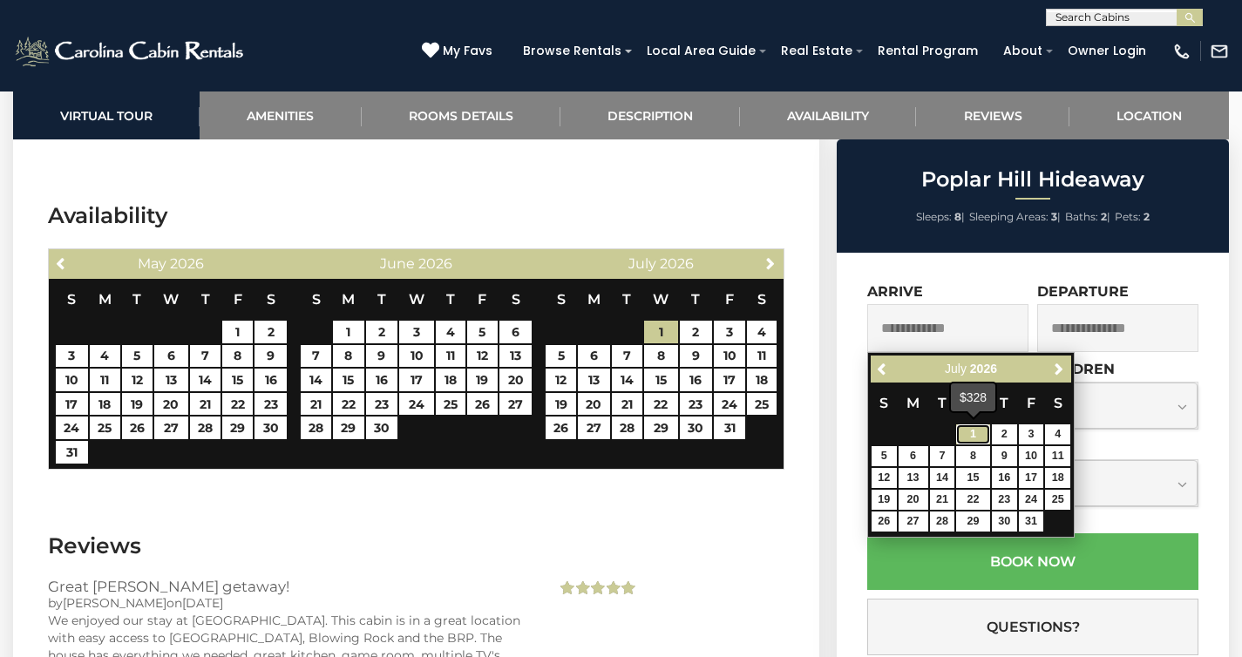
click at [965, 430] on link "1" at bounding box center [972, 434] width 33 height 20
type input "**********"
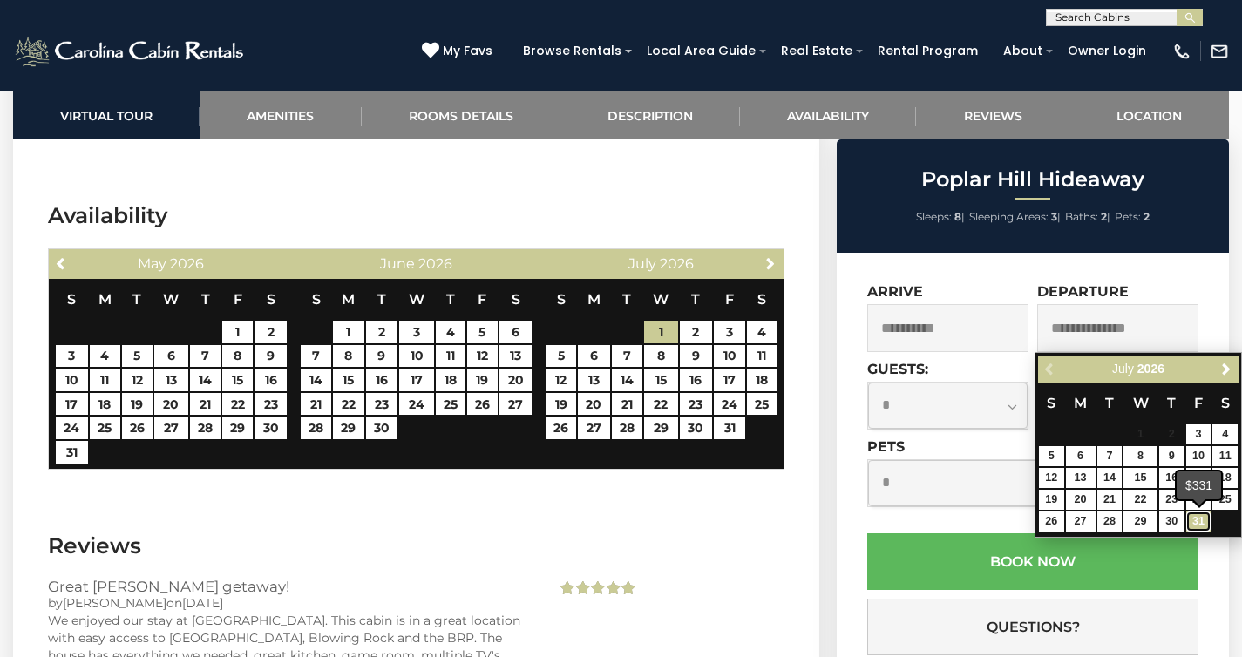
click at [1196, 519] on link "31" at bounding box center [1198, 521] width 25 height 20
type input "**********"
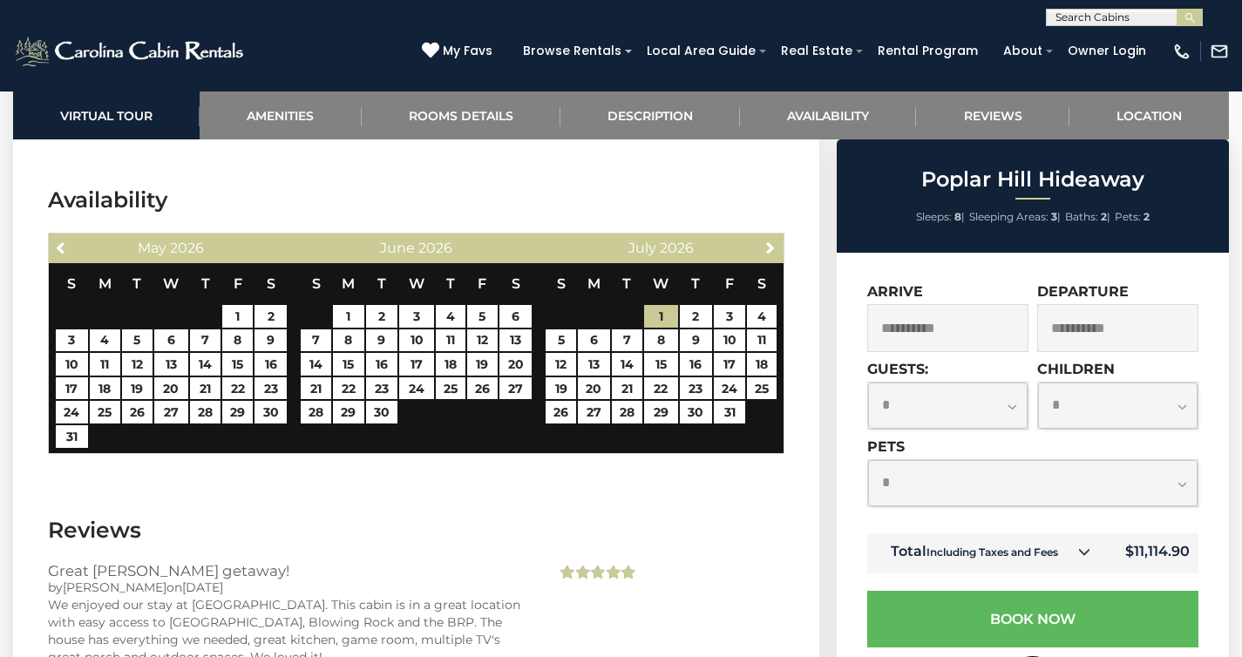
scroll to position [3010, 0]
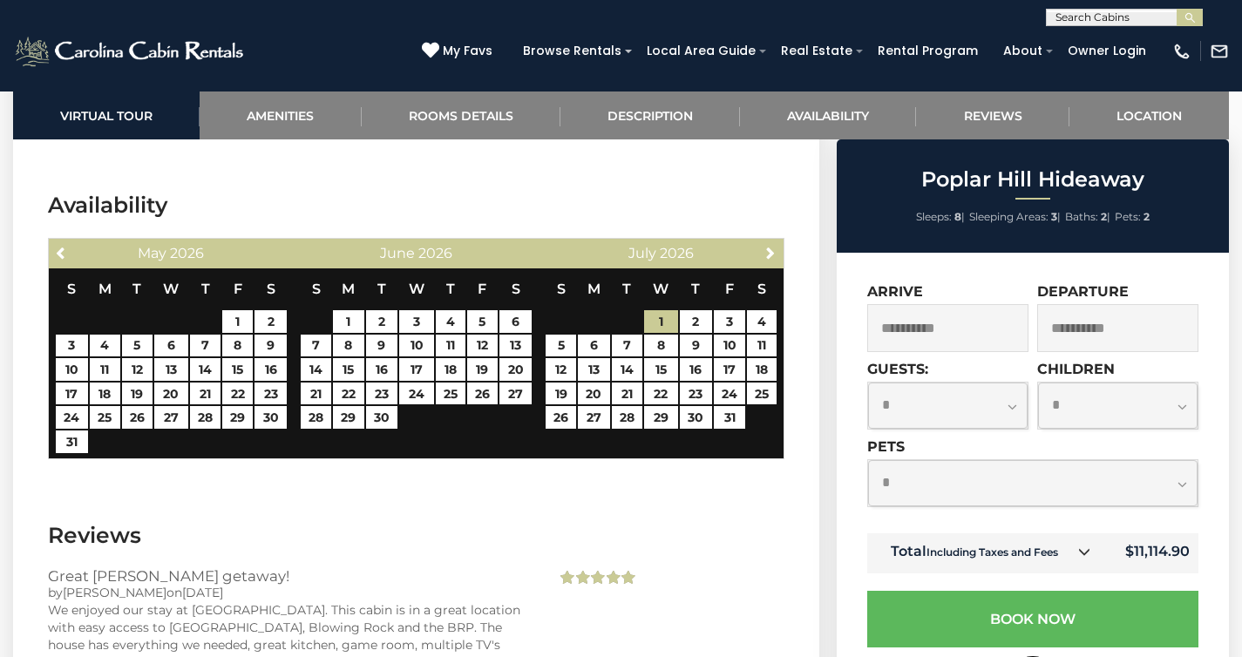
click at [1012, 403] on select "**********" at bounding box center [947, 406] width 159 height 46
select select "*"
click at [868, 383] on select "**********" at bounding box center [947, 406] width 159 height 46
